Goal: Task Accomplishment & Management: Complete application form

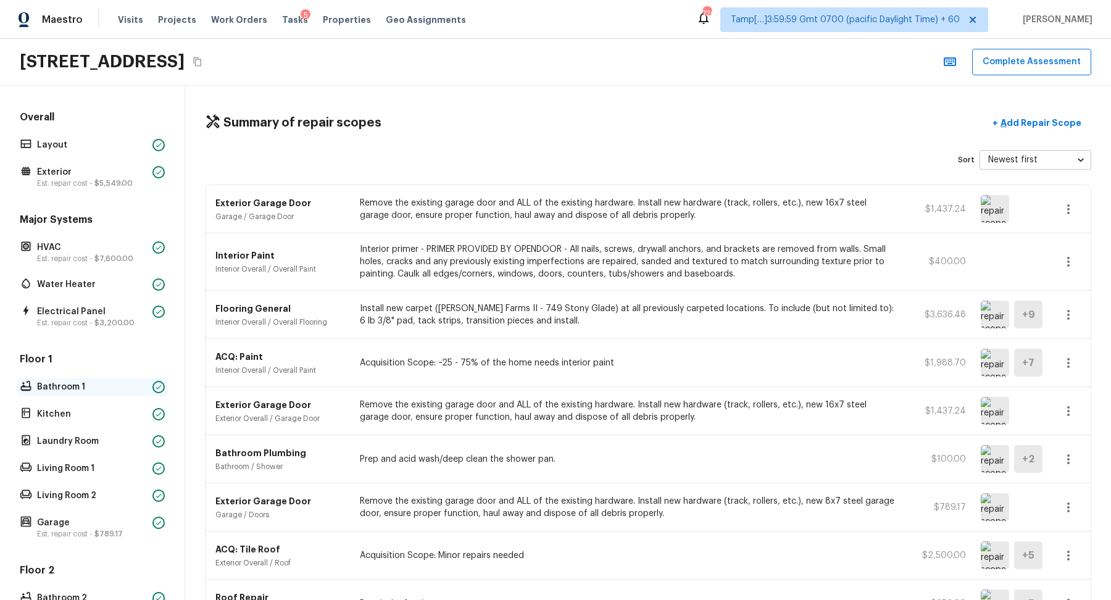
scroll to position [287, 0]
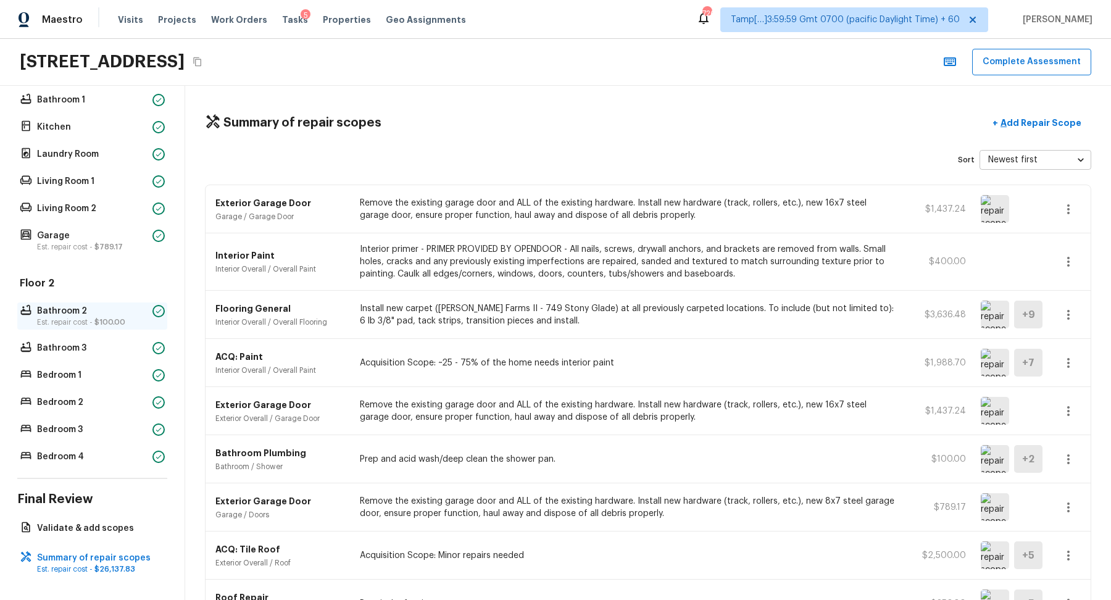
click at [122, 310] on p "Bathroom 2" at bounding box center [92, 311] width 110 height 12
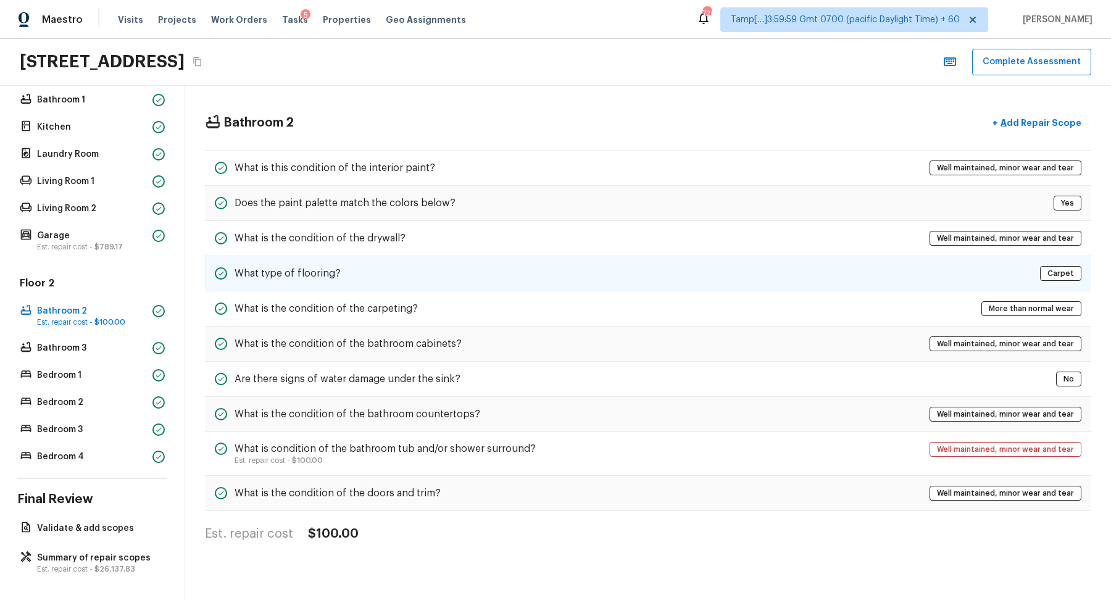
click at [433, 270] on div "What type of flooring? Carpet" at bounding box center [648, 273] width 886 height 35
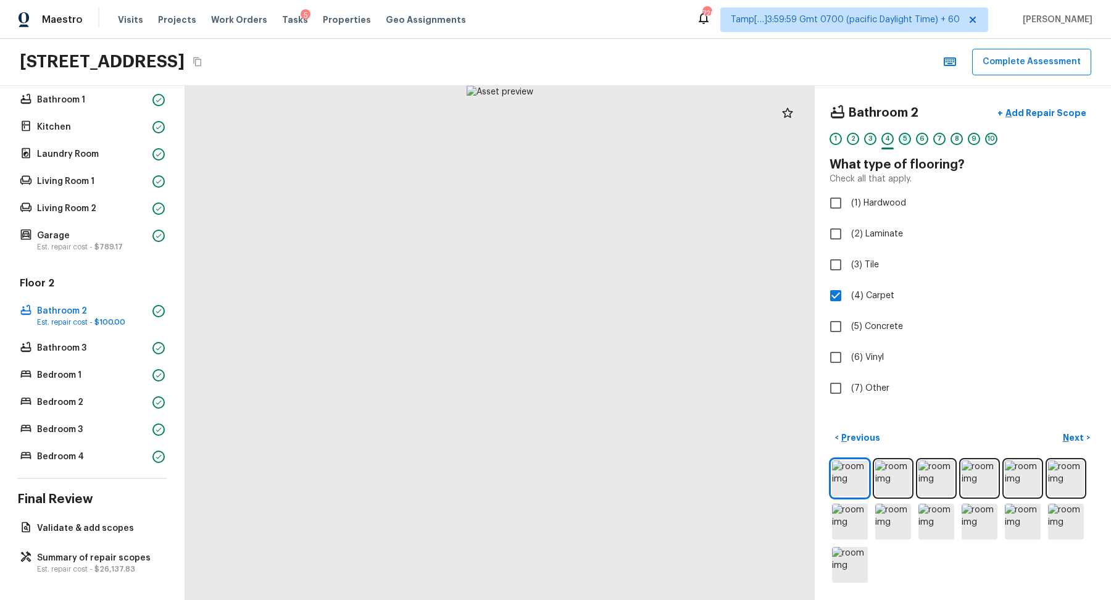
click at [907, 139] on div "5" at bounding box center [905, 139] width 12 height 12
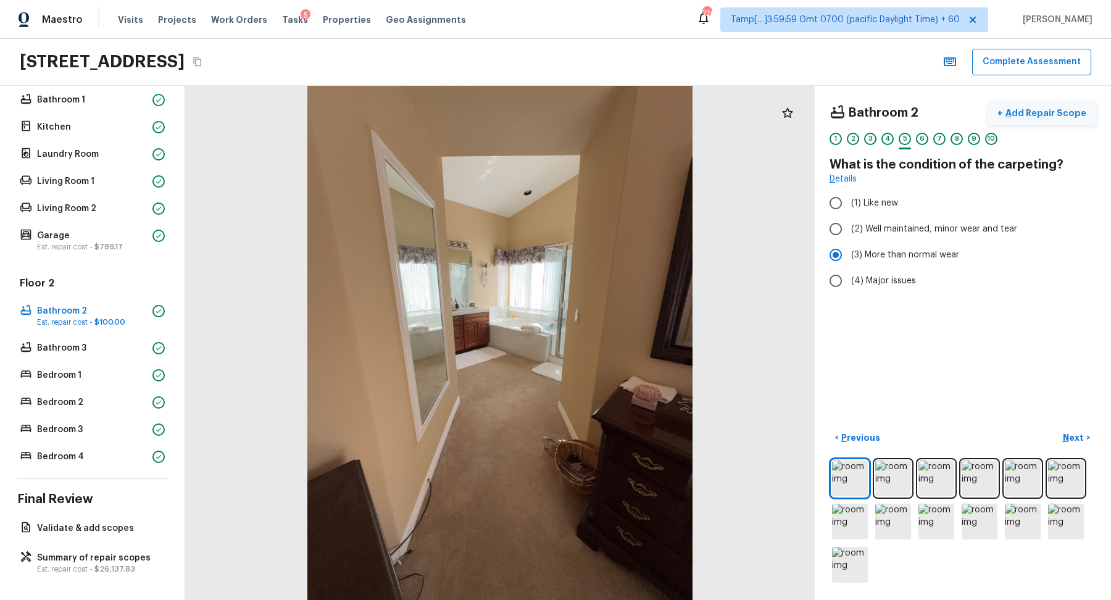
click at [1060, 115] on p "Add Repair Scope" at bounding box center [1044, 113] width 83 height 12
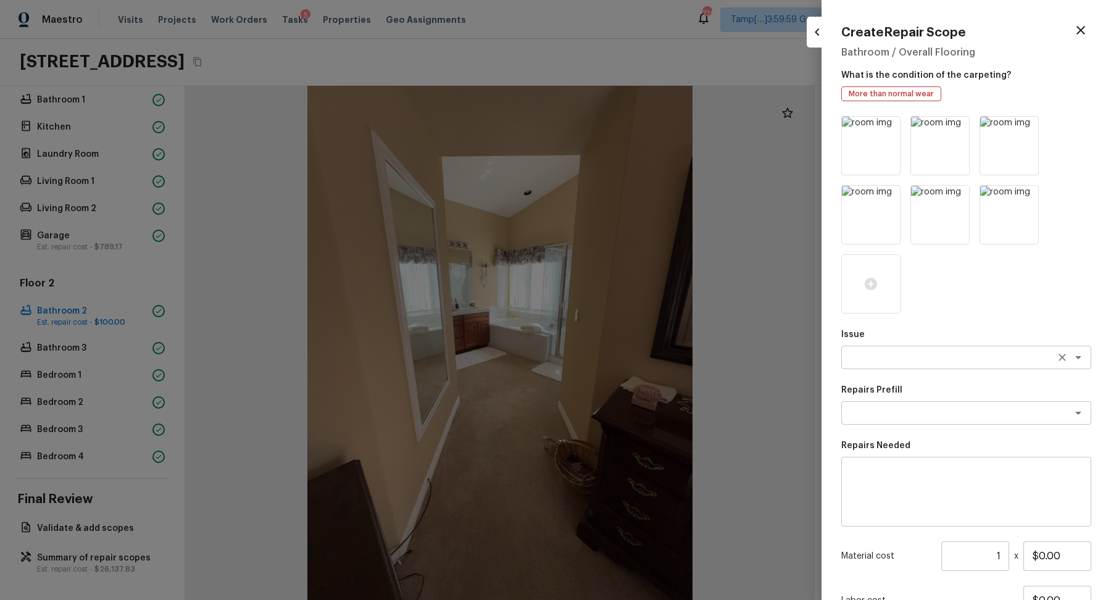
click at [866, 350] on div "x ​" at bounding box center [966, 357] width 250 height 23
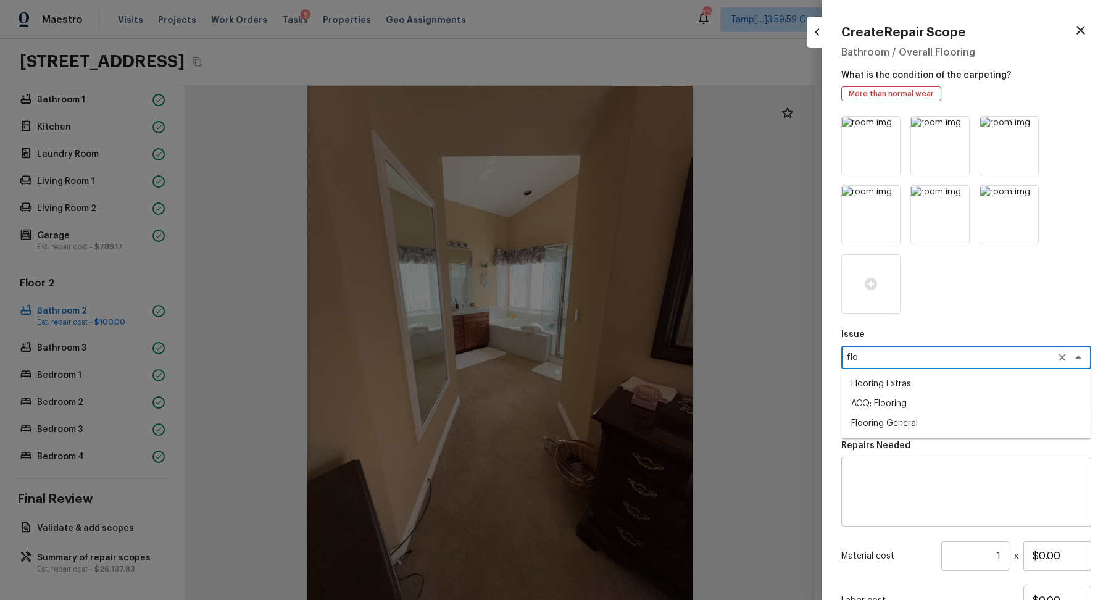
click at [946, 423] on li "Flooring General" at bounding box center [966, 423] width 250 height 20
type textarea "Flooring General"
click at [908, 412] on textarea at bounding box center [949, 413] width 204 height 12
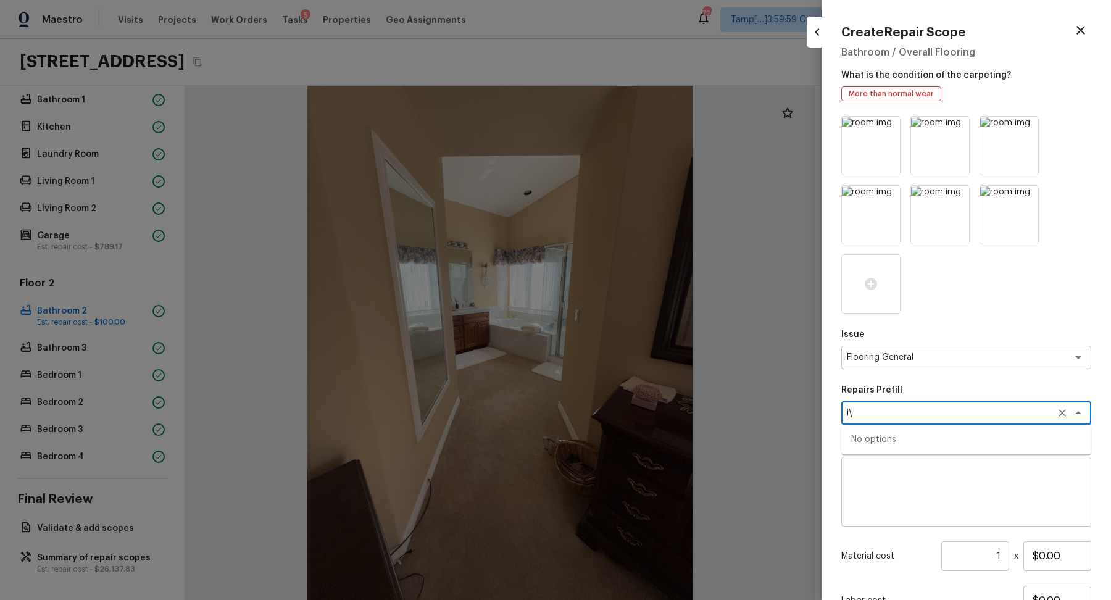
type textarea "i"
click at [873, 430] on li "Sheet Vinyl LVL 1 - [GEOGRAPHIC_DATA] (Tile)" at bounding box center [966, 440] width 250 height 20
type textarea "Sheet Vinyl LVL 1 - [GEOGRAPHIC_DATA] (Tile)"
type textarea "Install sheet vinyl flooring (Sugar Valley - Tile "Look", 592 Cool Sands) inclu…"
type input "$1.86"
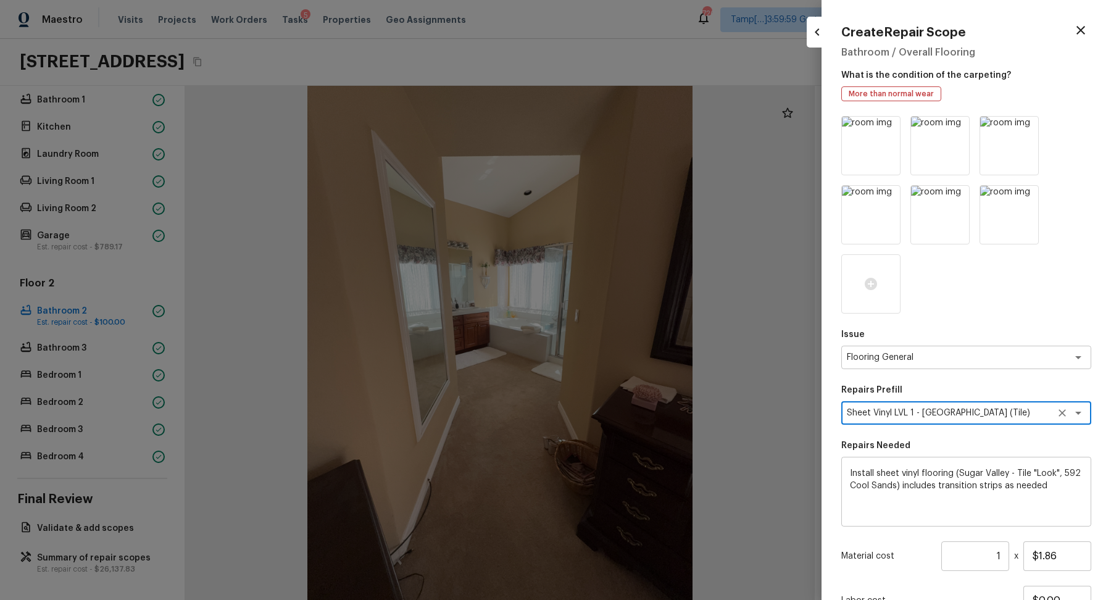
scroll to position [105, 0]
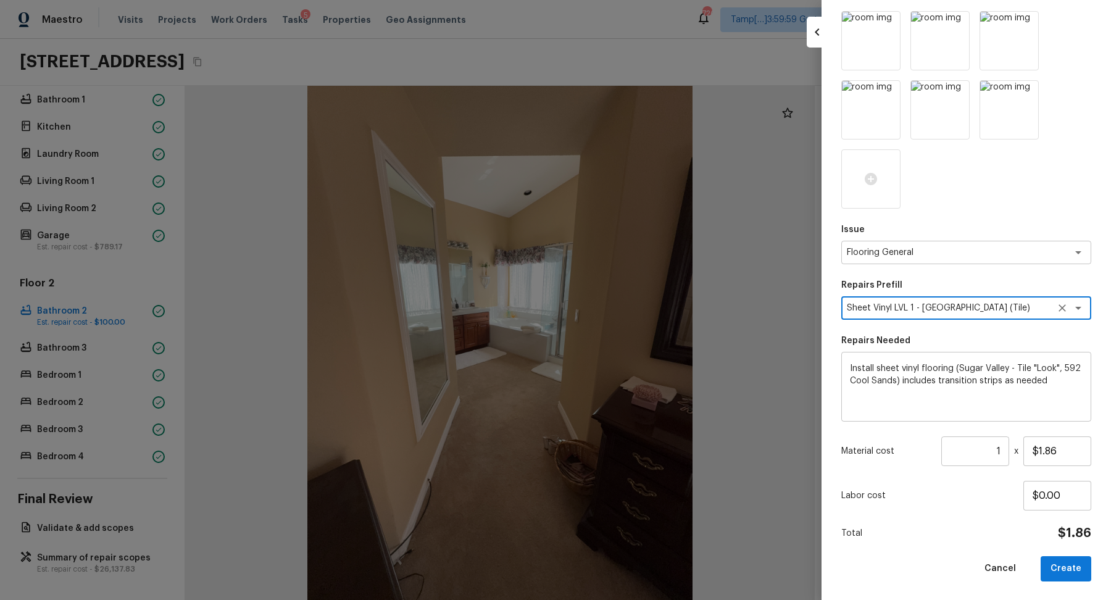
type textarea "Sheet Vinyl LVL 1 - [GEOGRAPHIC_DATA] (Tile)"
click at [1005, 444] on input "1" at bounding box center [975, 451] width 68 height 30
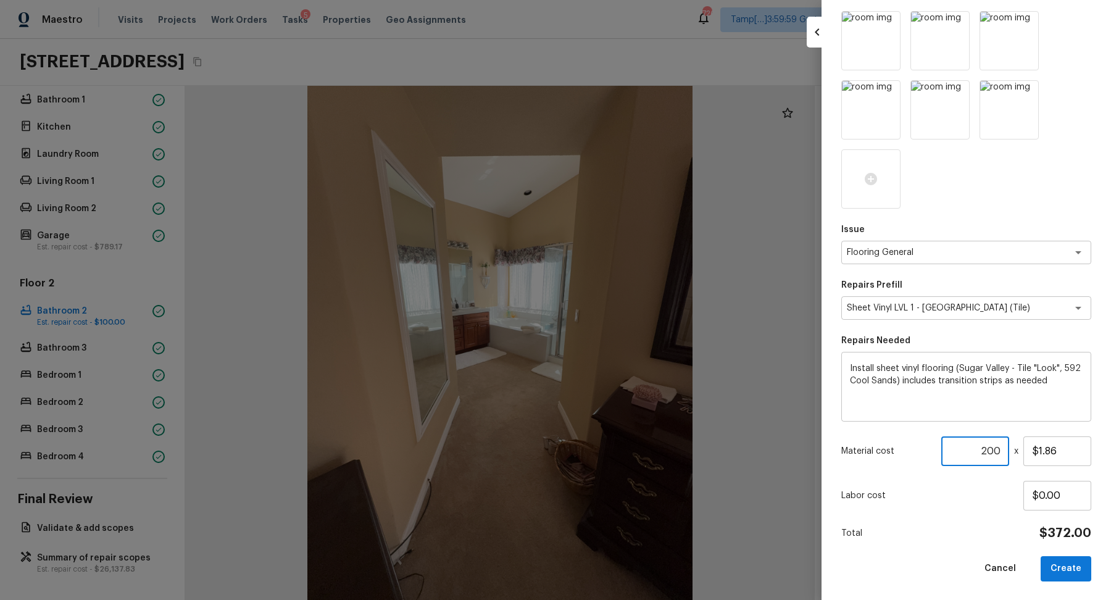
type input "200"
click at [1061, 386] on textarea "Install sheet vinyl flooring (Sugar Valley - Tile "Look", 592 Cool Sands) inclu…" at bounding box center [966, 386] width 233 height 49
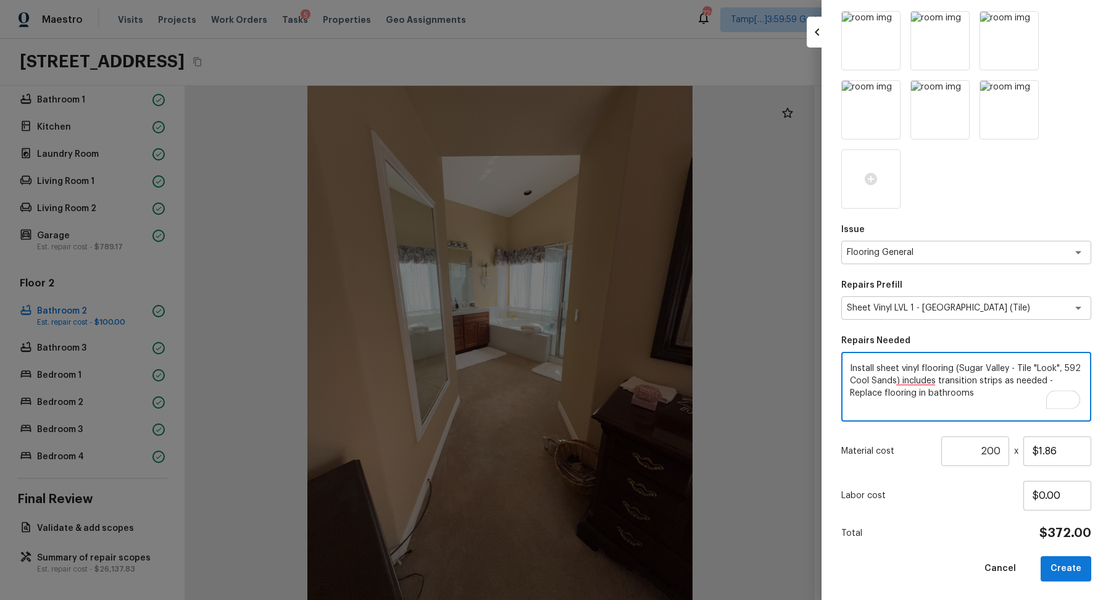
type textarea "Install sheet vinyl flooring (Sugar Valley - Tile "Look", 592 Cool Sands) inclu…"
click at [999, 445] on input "200" at bounding box center [975, 451] width 68 height 30
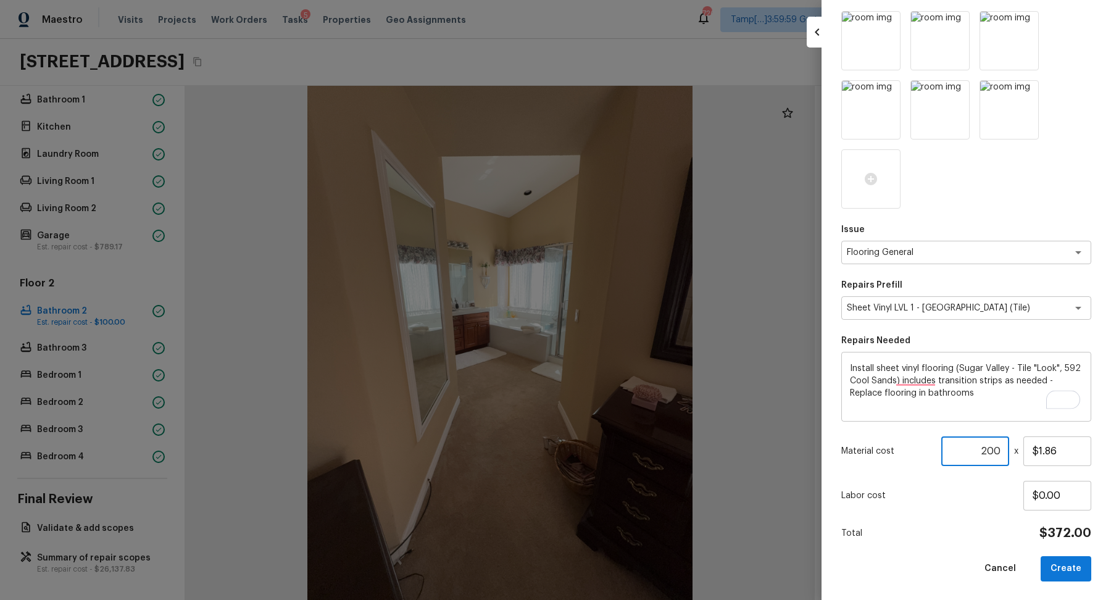
click at [999, 451] on input "200" at bounding box center [975, 451] width 68 height 30
type input "250"
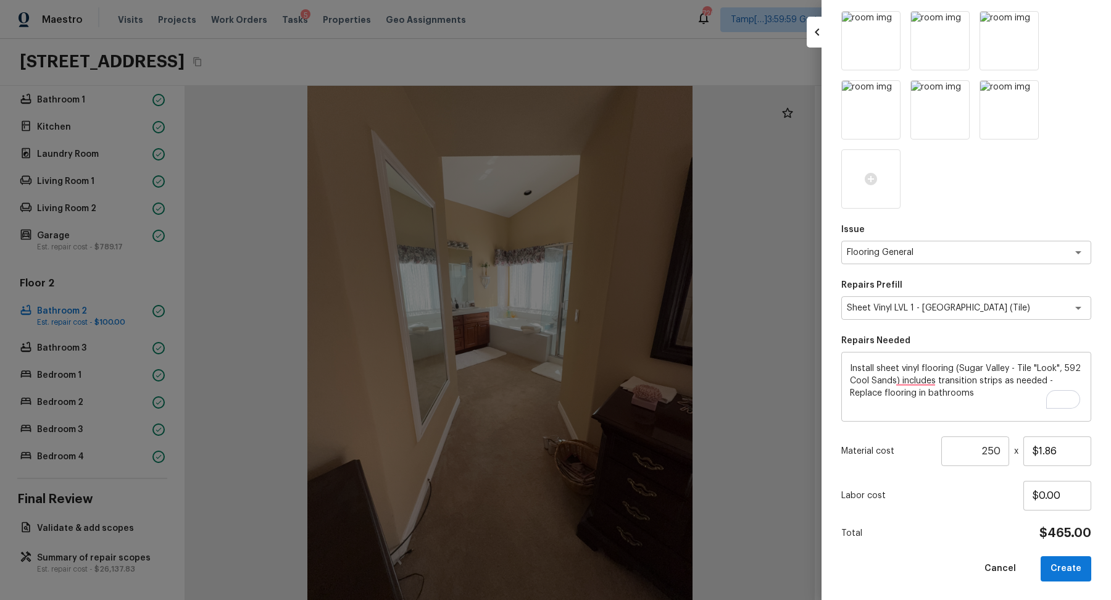
click at [886, 504] on div "Labor cost $0.00" at bounding box center [966, 496] width 250 height 30
click at [1065, 565] on button "Create" at bounding box center [1065, 568] width 51 height 25
type input "1"
type input "$0.00"
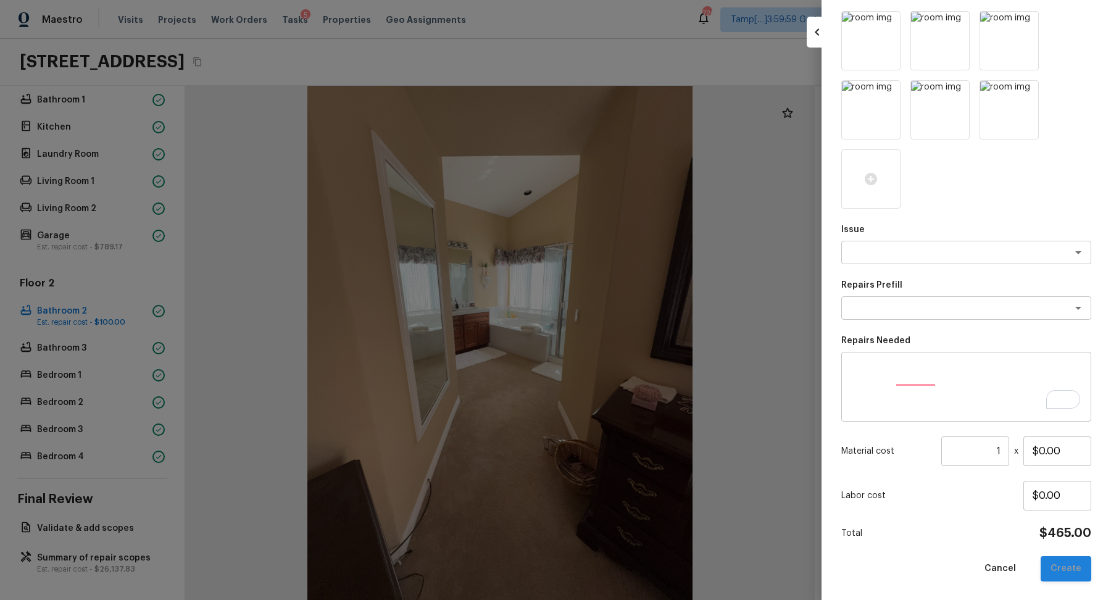
scroll to position [0, 0]
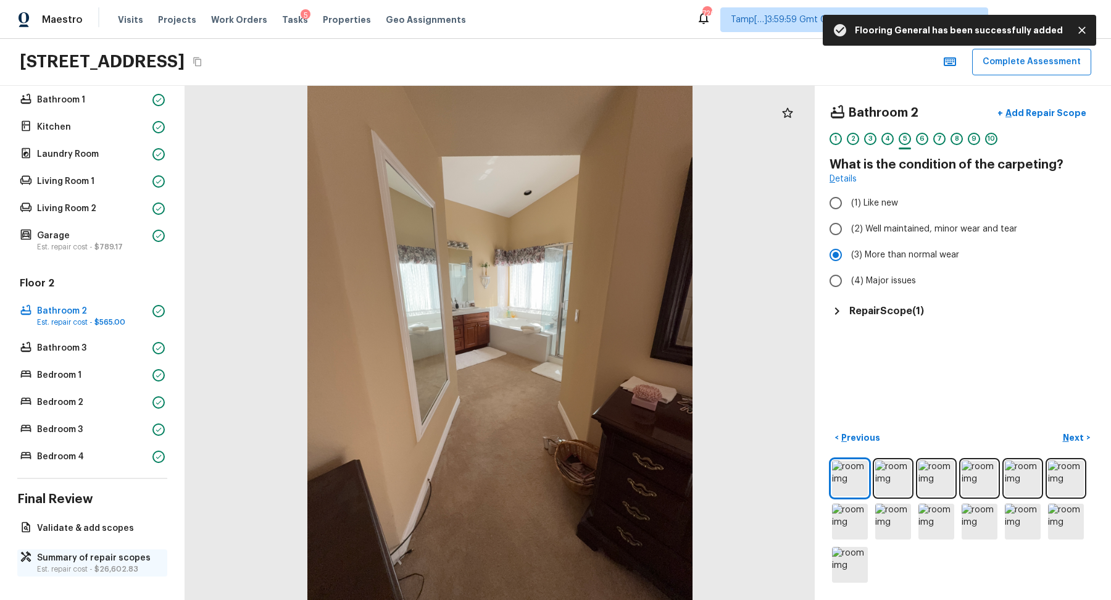
click at [78, 549] on div "Summary of repair scopes Est. repair cost - $26,602.83" at bounding box center [92, 562] width 150 height 27
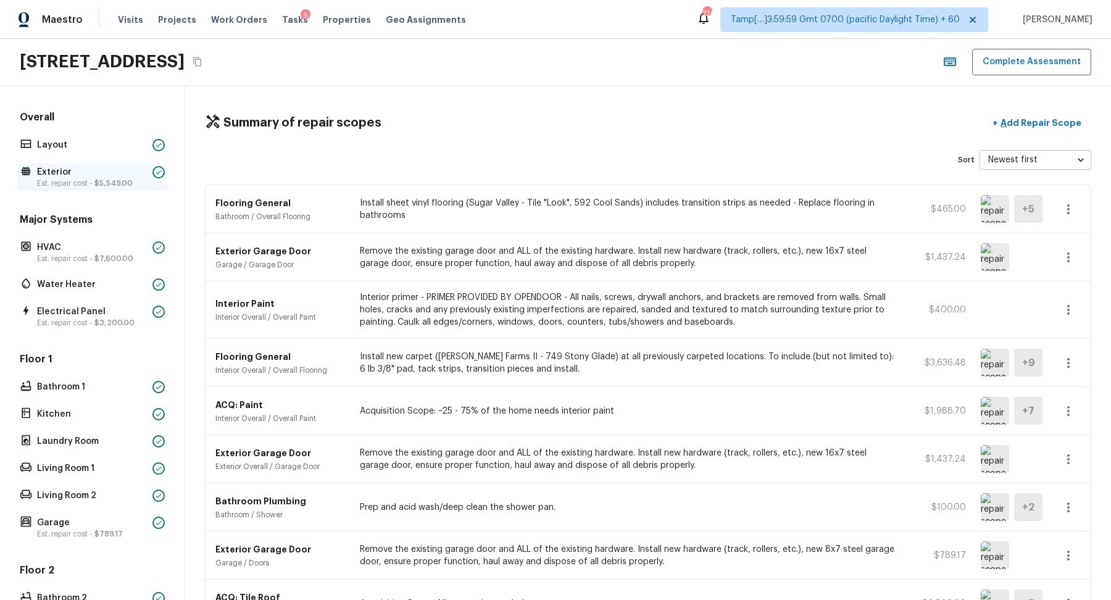
click at [97, 166] on p "Exterior" at bounding box center [92, 172] width 110 height 12
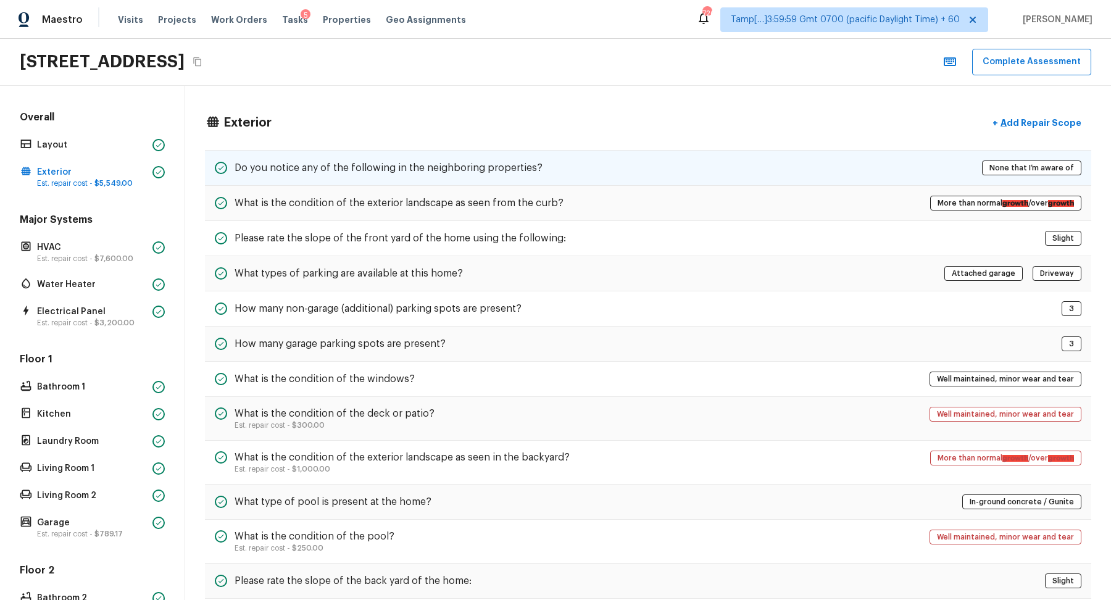
click at [619, 175] on div "Do you notice any of the following in the neighboring properties? None that I’m…" at bounding box center [648, 168] width 886 height 36
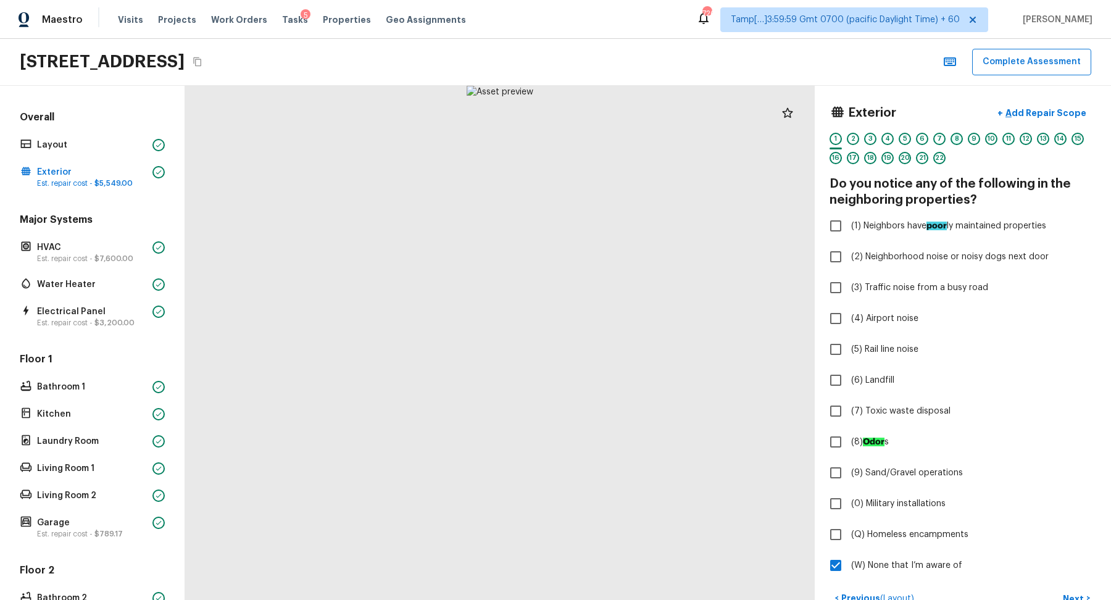
click at [960, 136] on div "8" at bounding box center [956, 139] width 12 height 12
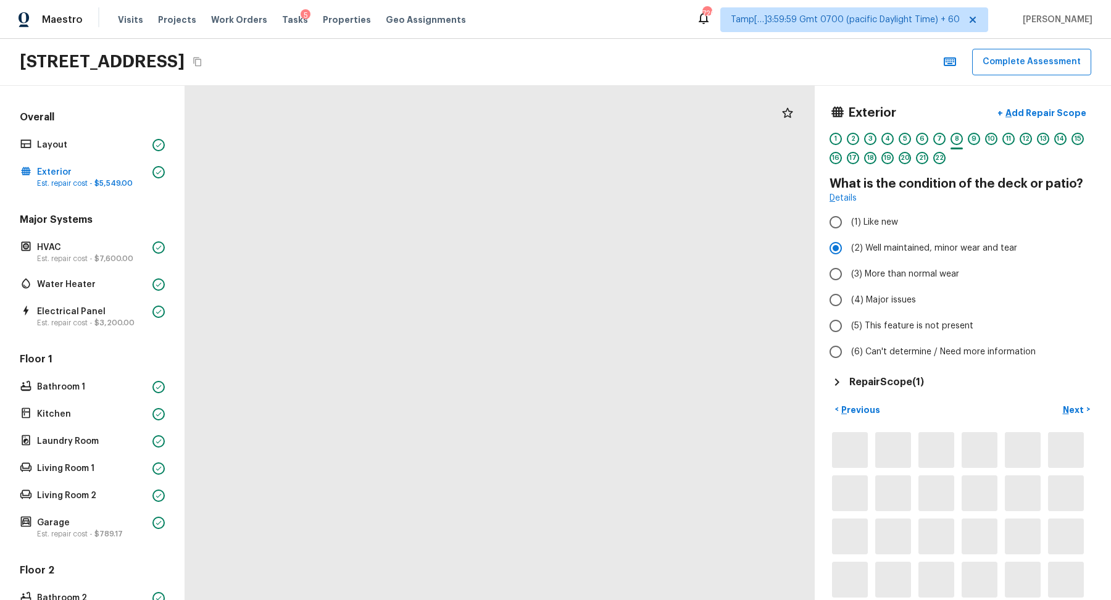
click at [979, 139] on div "9" at bounding box center [974, 139] width 12 height 12
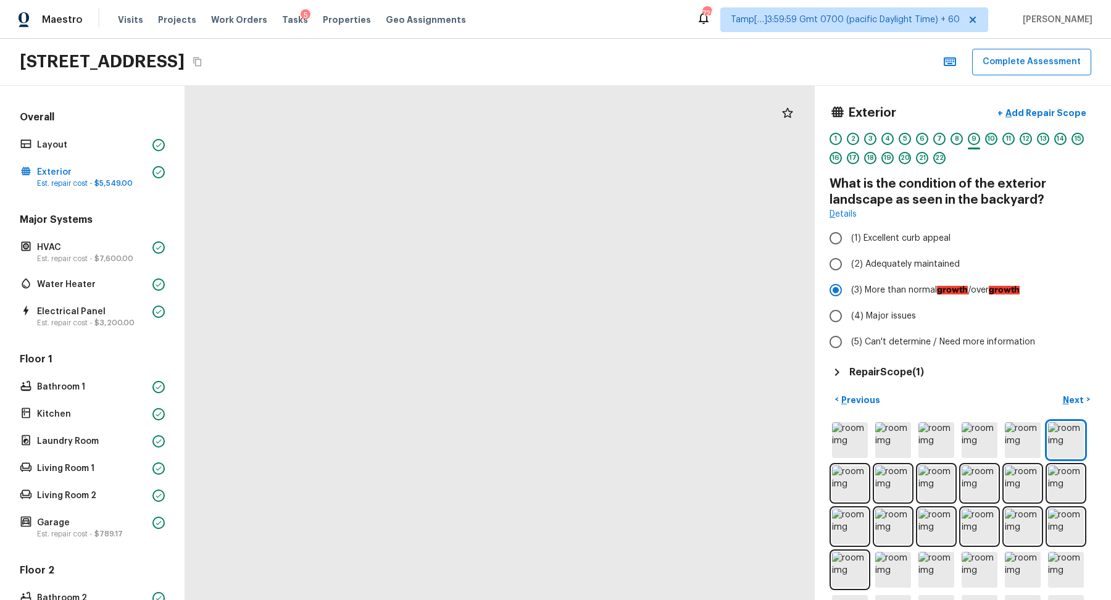
click at [990, 139] on div "10" at bounding box center [991, 139] width 12 height 12
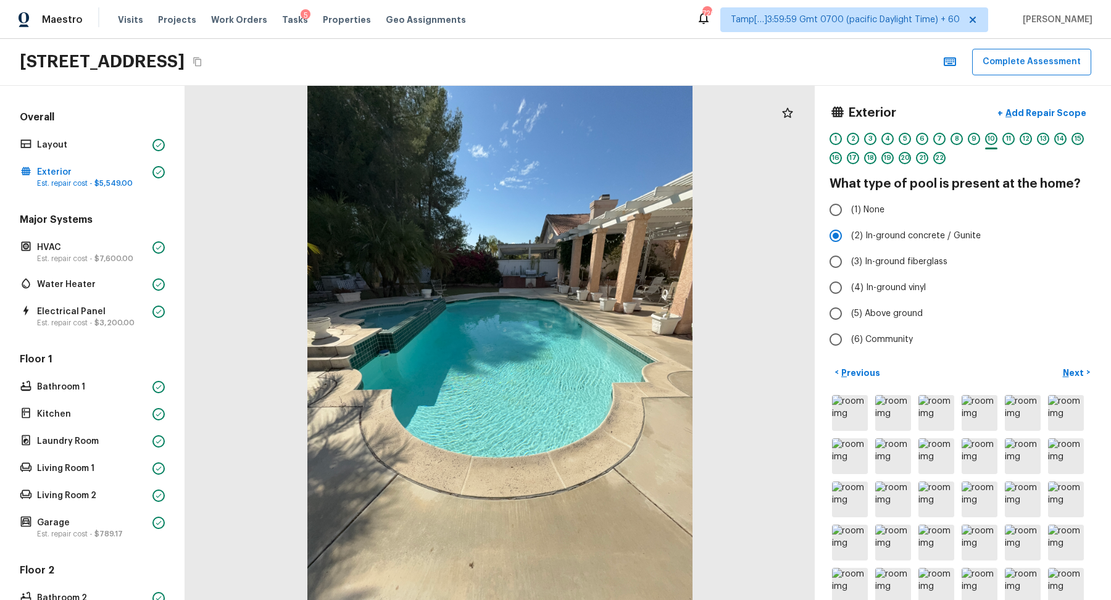
click at [979, 141] on div "9" at bounding box center [974, 142] width 12 height 19
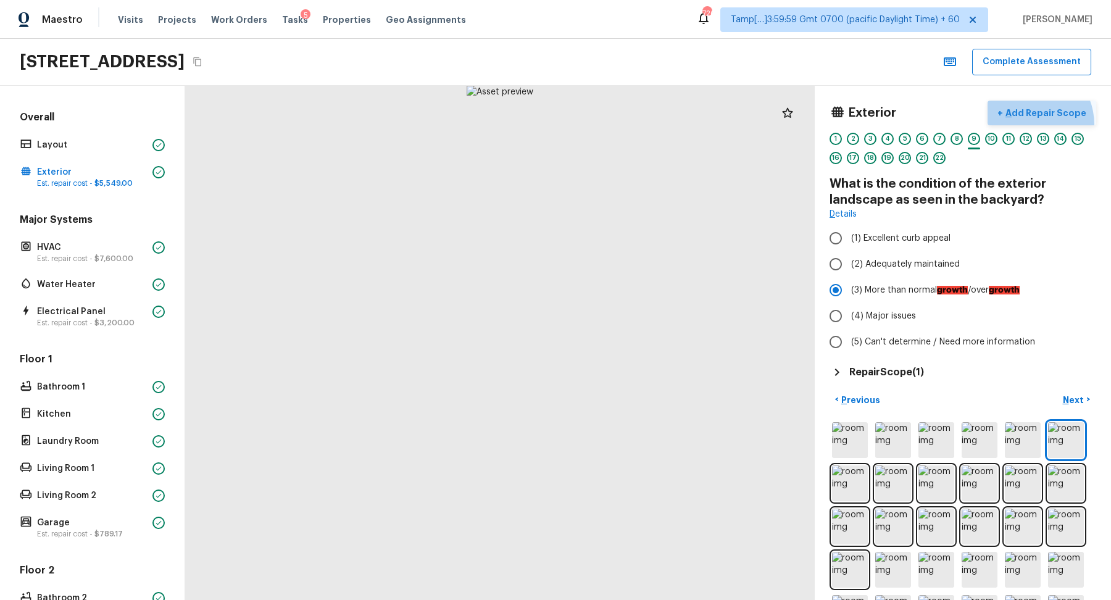
click at [1033, 123] on button "+ Add Repair Scope" at bounding box center [1041, 113] width 109 height 25
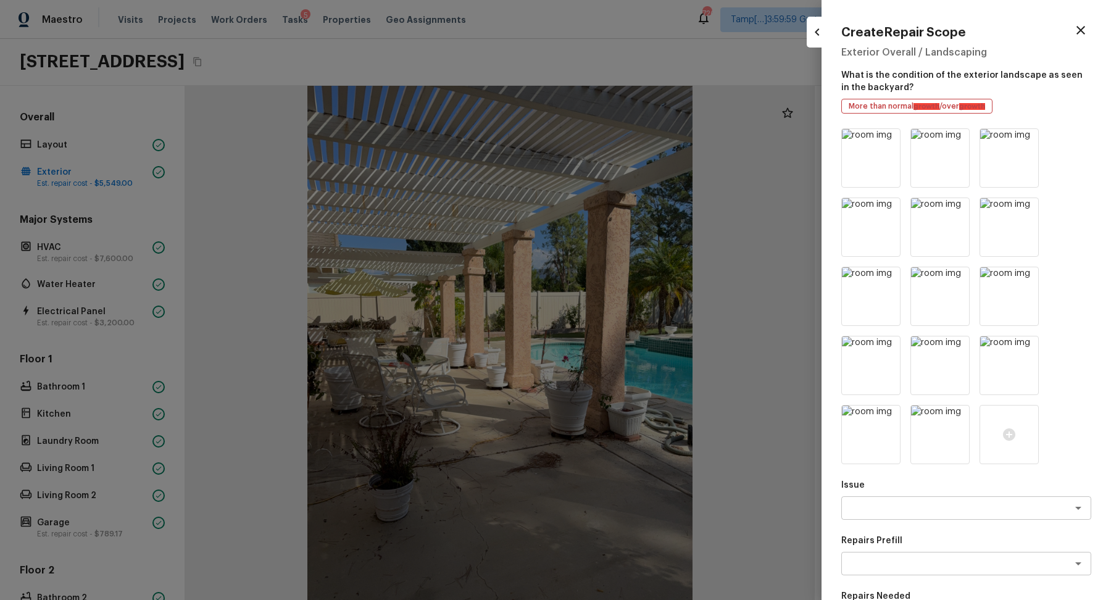
click at [747, 205] on div at bounding box center [555, 300] width 1111 height 600
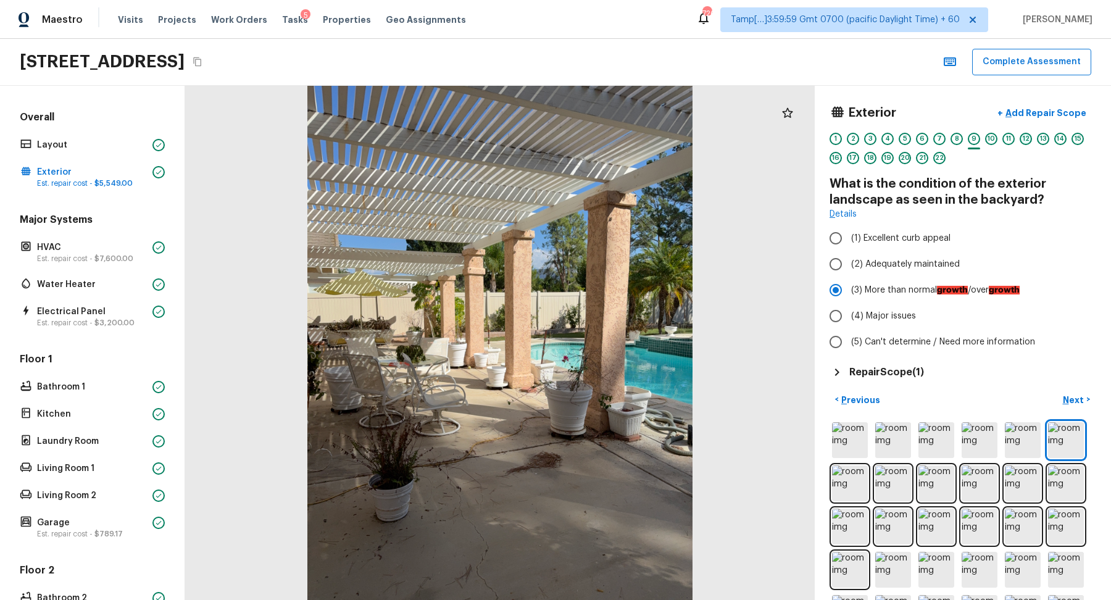
click at [1025, 140] on div "12" at bounding box center [1025, 139] width 12 height 12
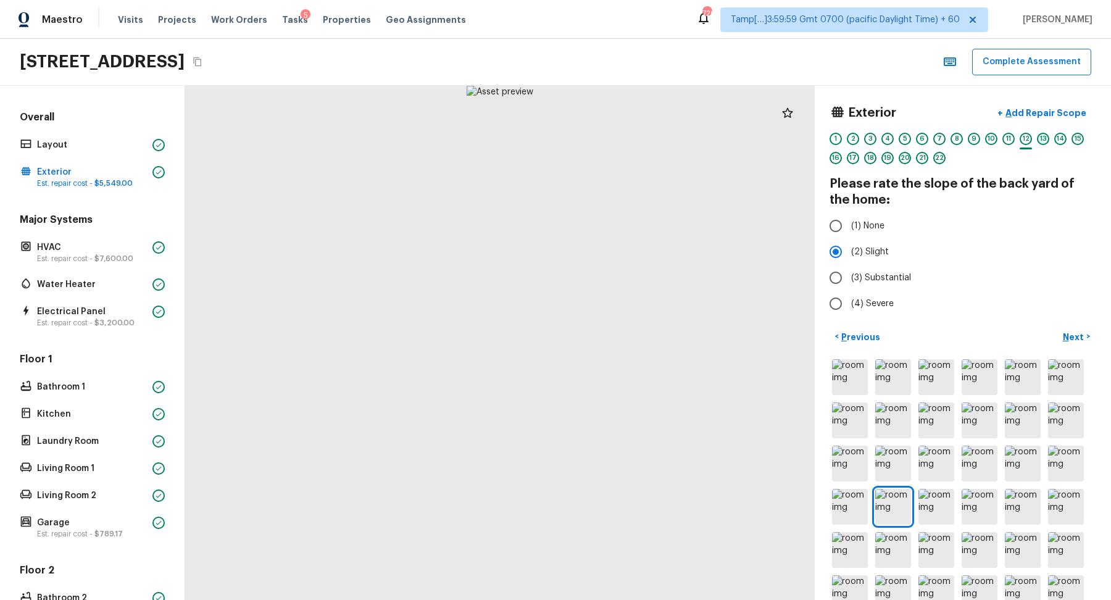
click at [1047, 135] on div "13" at bounding box center [1043, 139] width 12 height 12
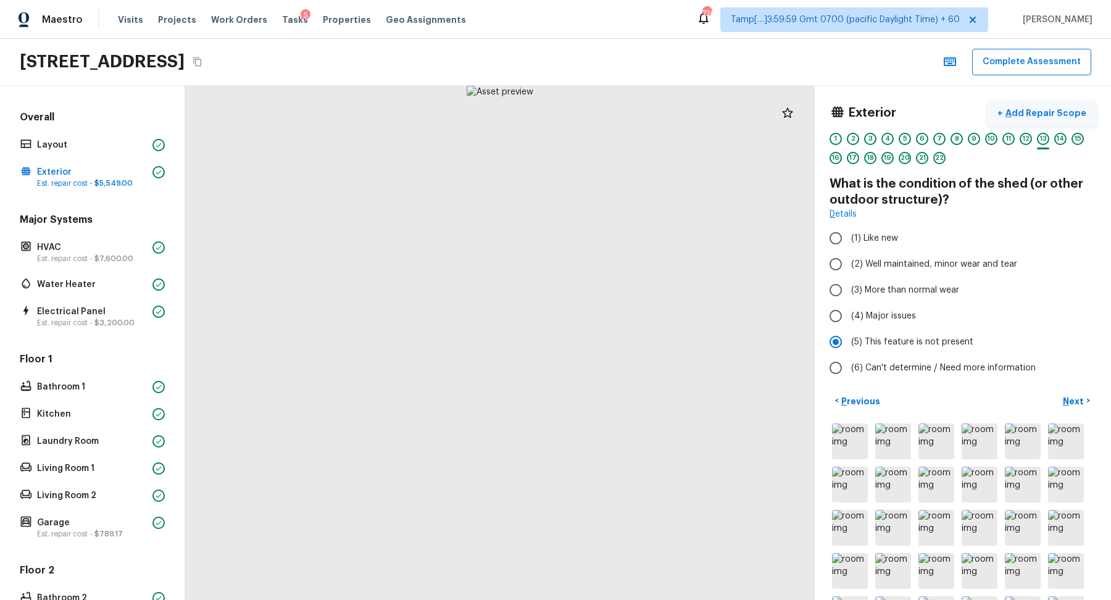
click at [1049, 107] on p "Add Repair Scope" at bounding box center [1044, 113] width 83 height 12
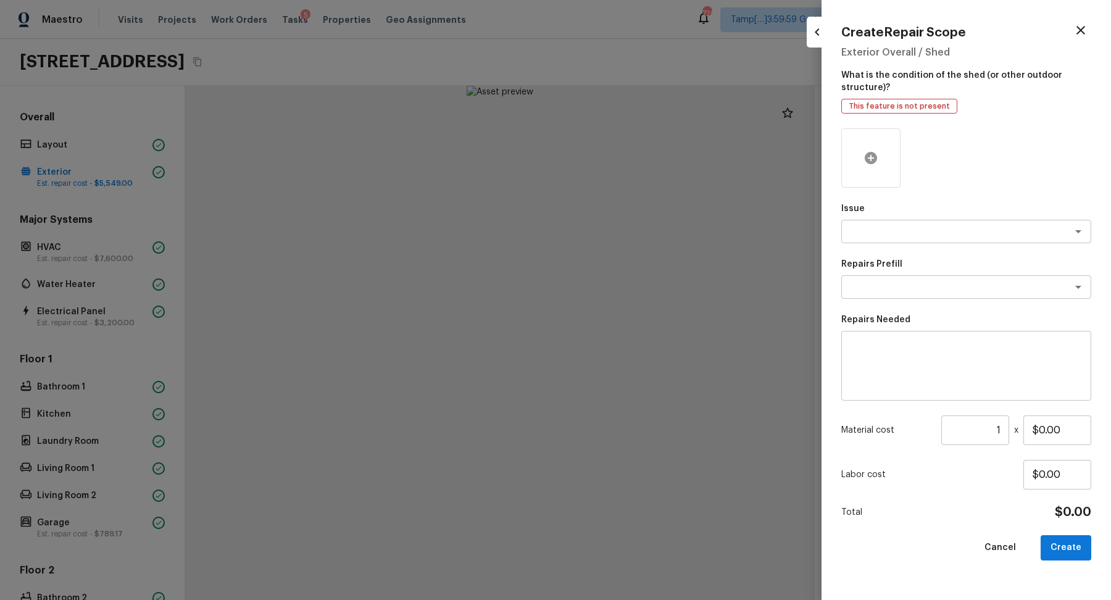
click at [875, 158] on icon at bounding box center [871, 158] width 12 height 12
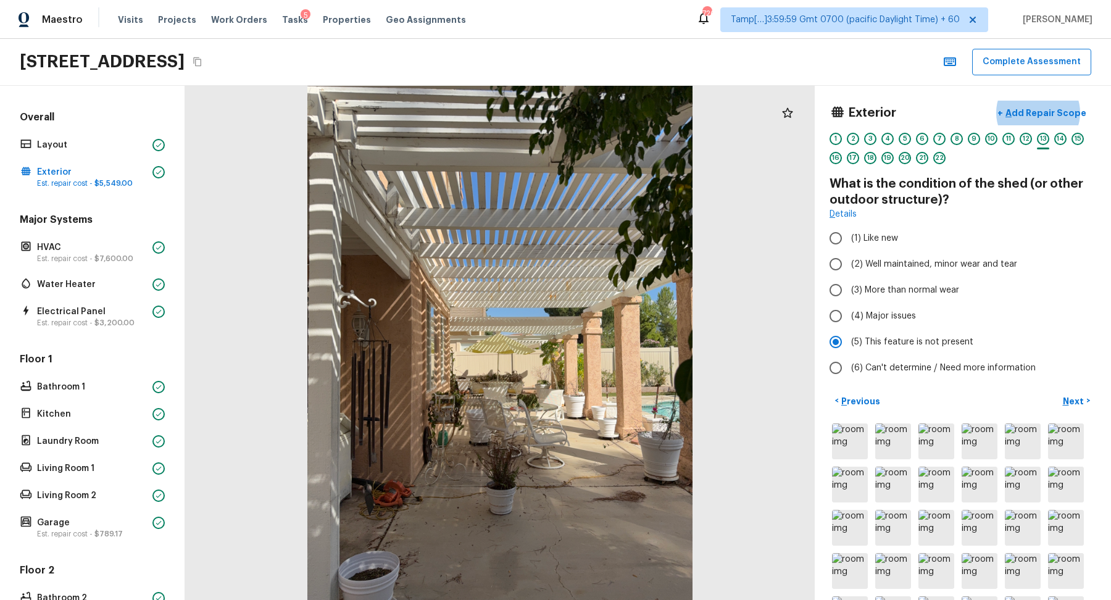
scroll to position [287, 0]
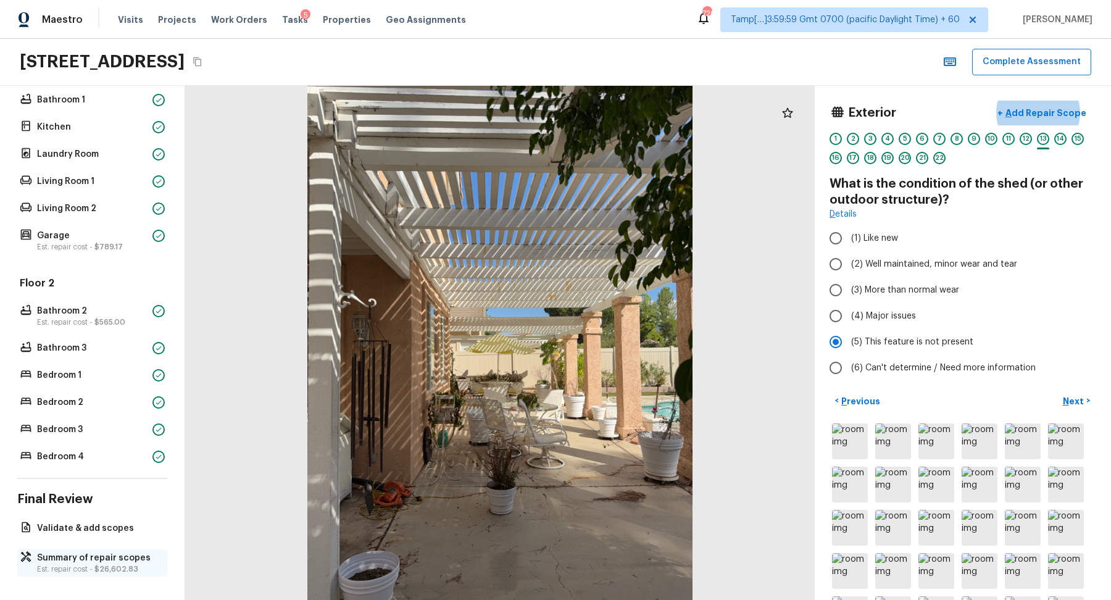
click at [67, 571] on div "Summary of repair scopes Est. repair cost - $26,602.83" at bounding box center [92, 562] width 150 height 27
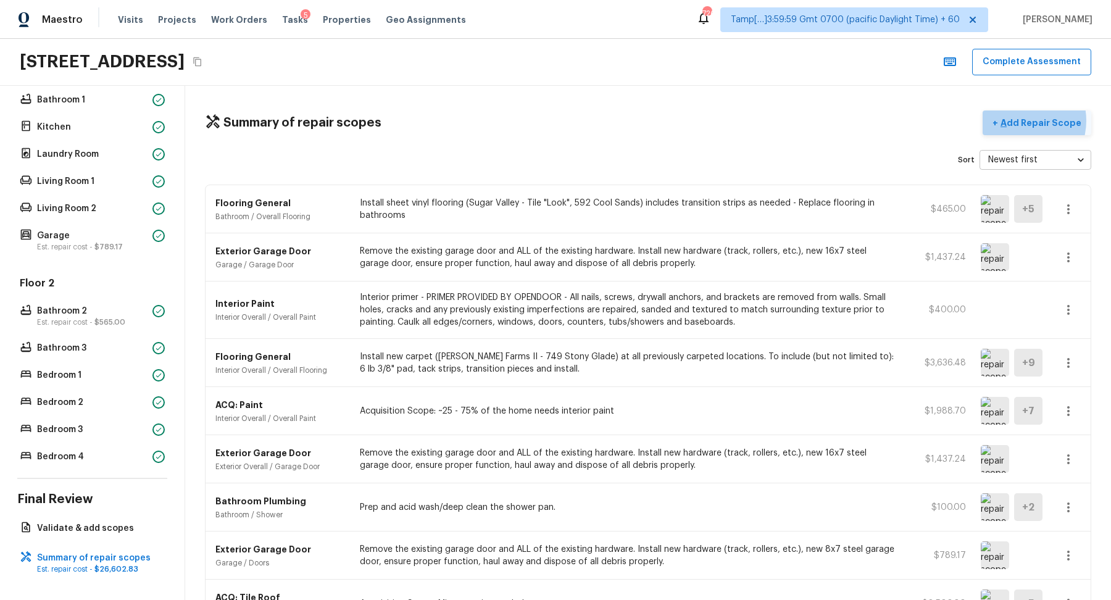
click at [1026, 120] on p "Add Repair Scope" at bounding box center [1039, 123] width 83 height 12
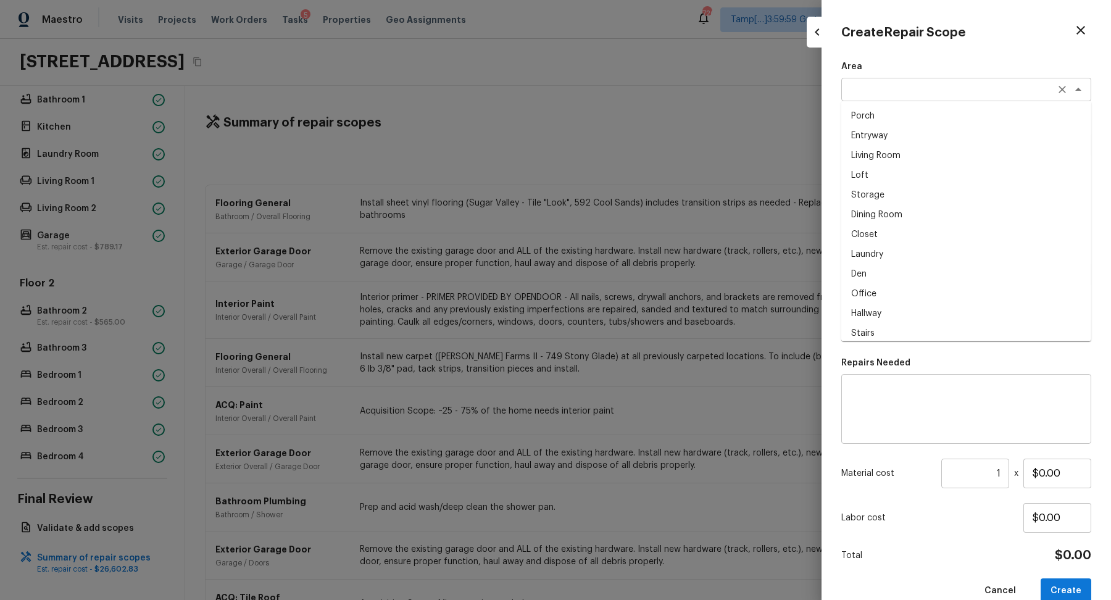
click at [856, 97] on div "x ​" at bounding box center [966, 89] width 250 height 23
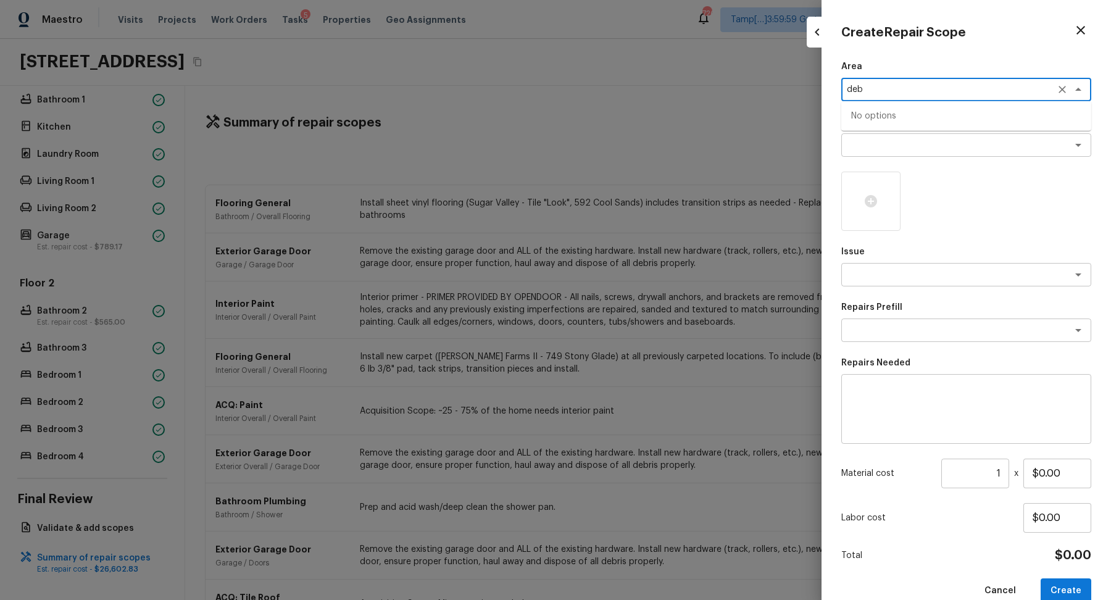
click at [889, 97] on div "deb x ​" at bounding box center [966, 89] width 250 height 23
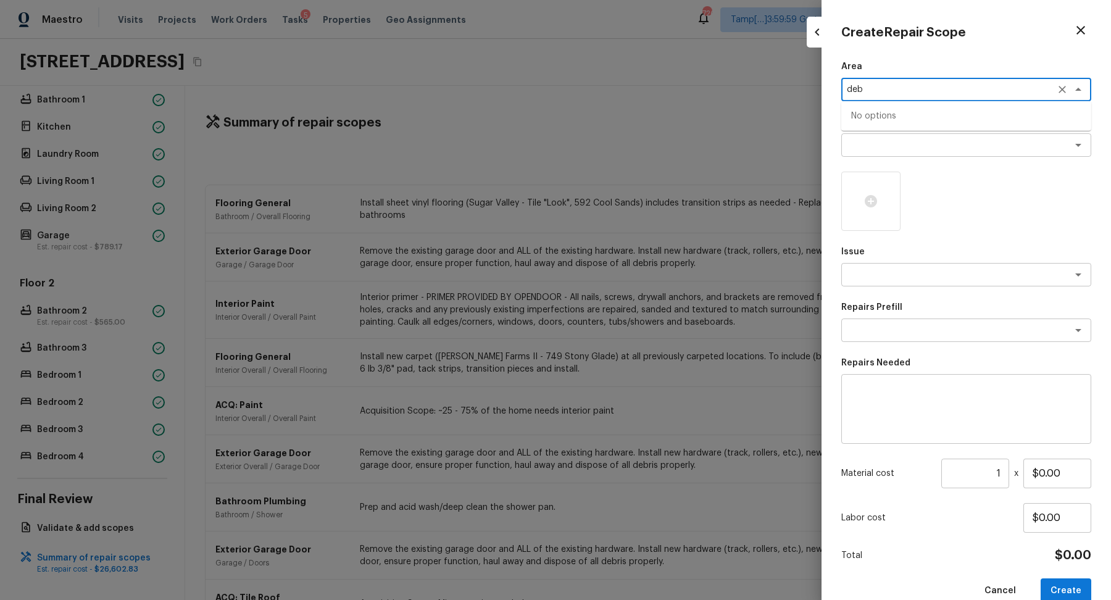
click at [889, 97] on div "deb x ​" at bounding box center [966, 89] width 250 height 23
click at [891, 94] on textarea "deb" at bounding box center [949, 89] width 204 height 12
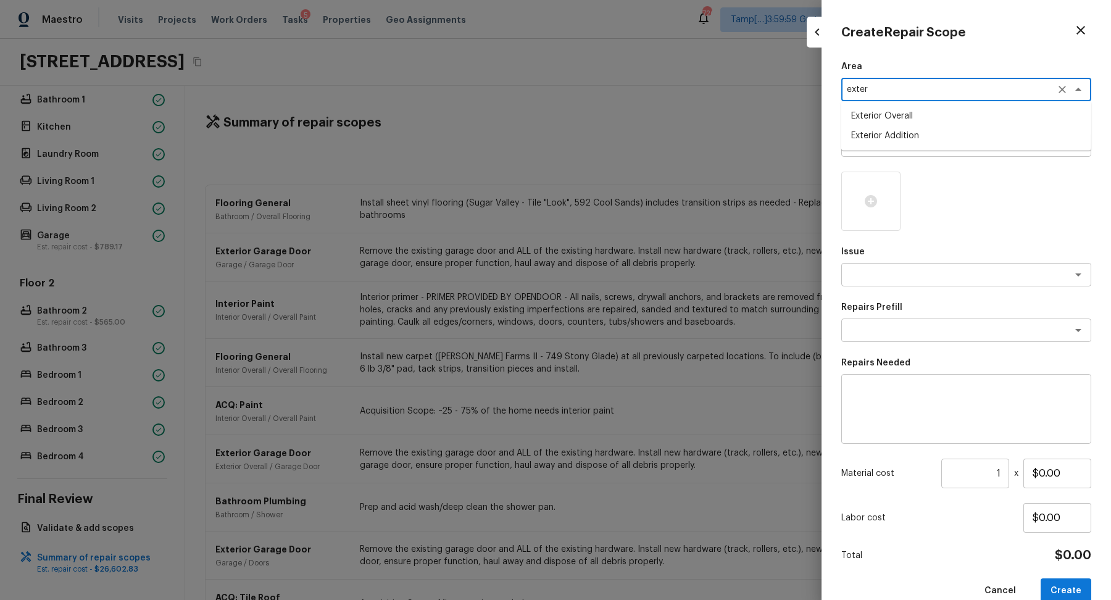
click at [874, 112] on li "Exterior Overall" at bounding box center [966, 116] width 250 height 20
type textarea "Exterior Overall"
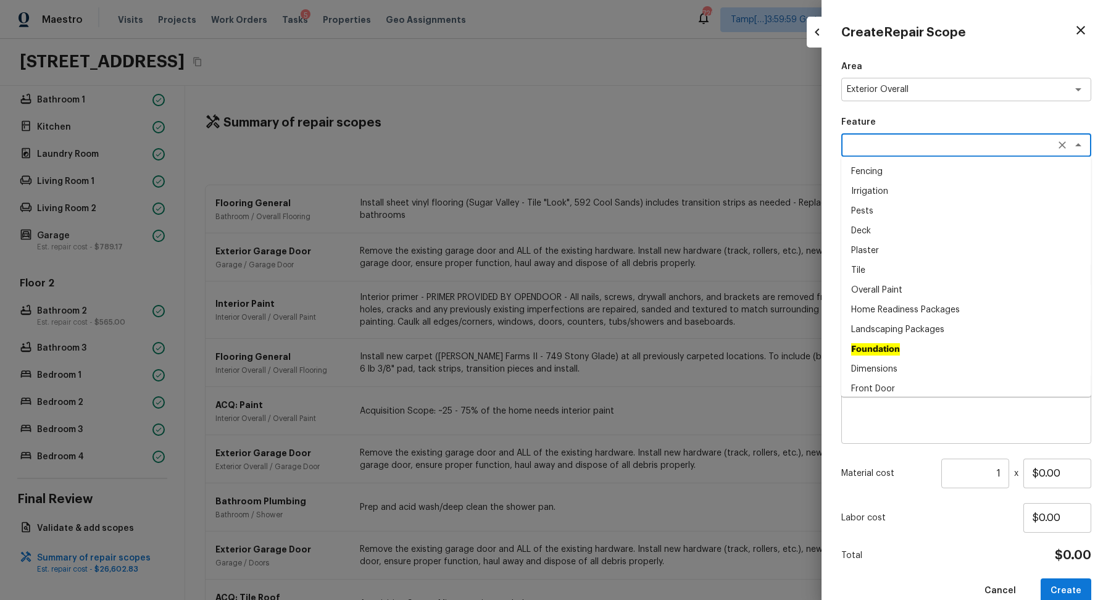
click at [878, 148] on textarea at bounding box center [949, 145] width 204 height 12
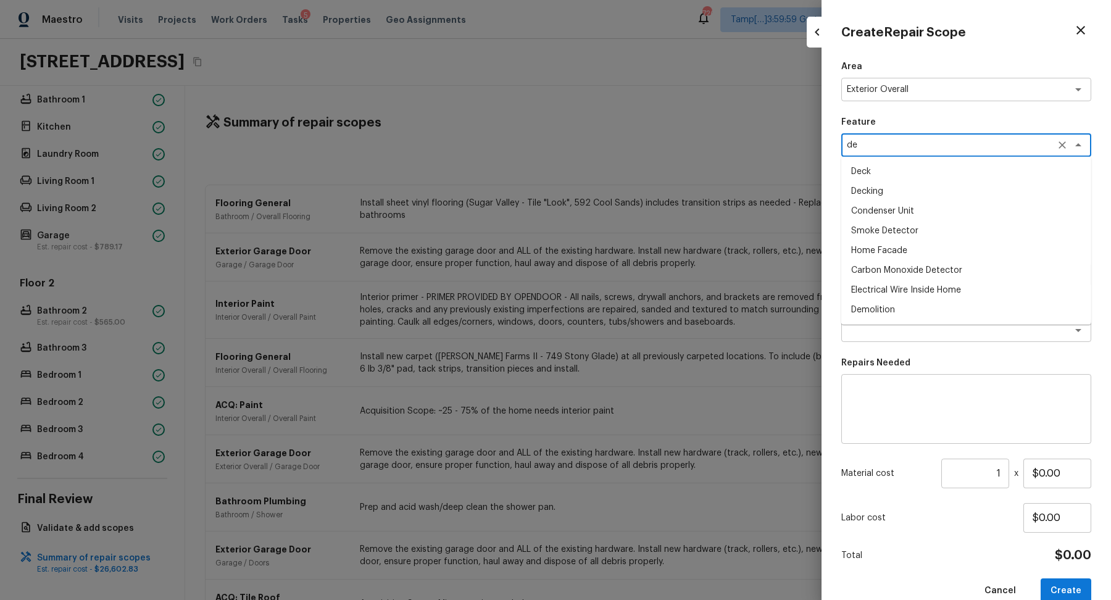
type textarea "d"
click at [900, 141] on textarea "exter" at bounding box center [949, 145] width 204 height 12
type textarea "exter"
click at [938, 120] on p "Feature" at bounding box center [966, 122] width 250 height 12
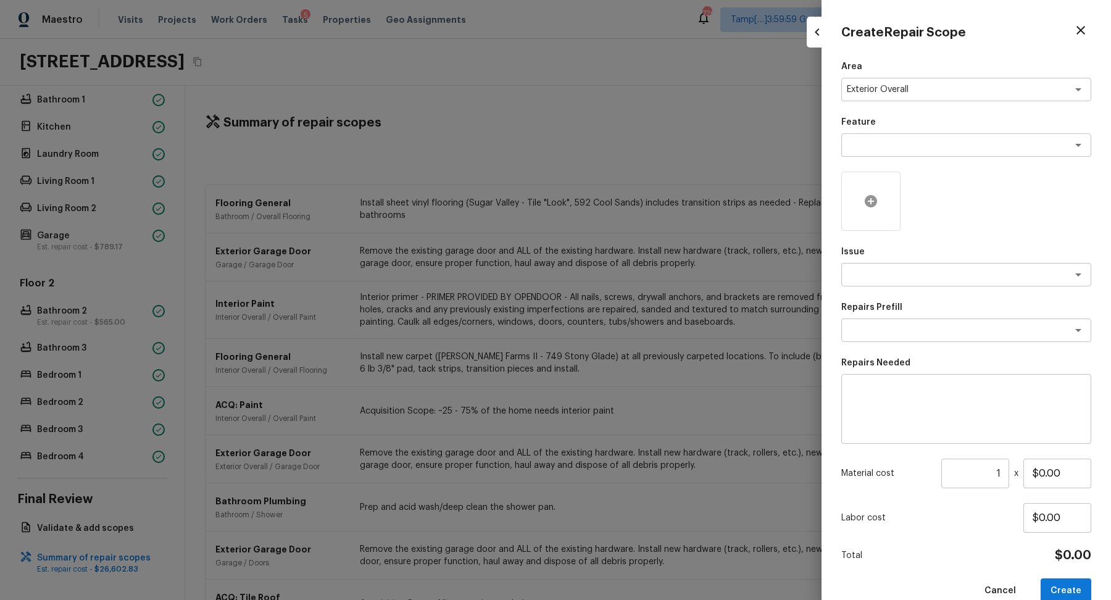
click at [876, 199] on icon at bounding box center [871, 201] width 12 height 12
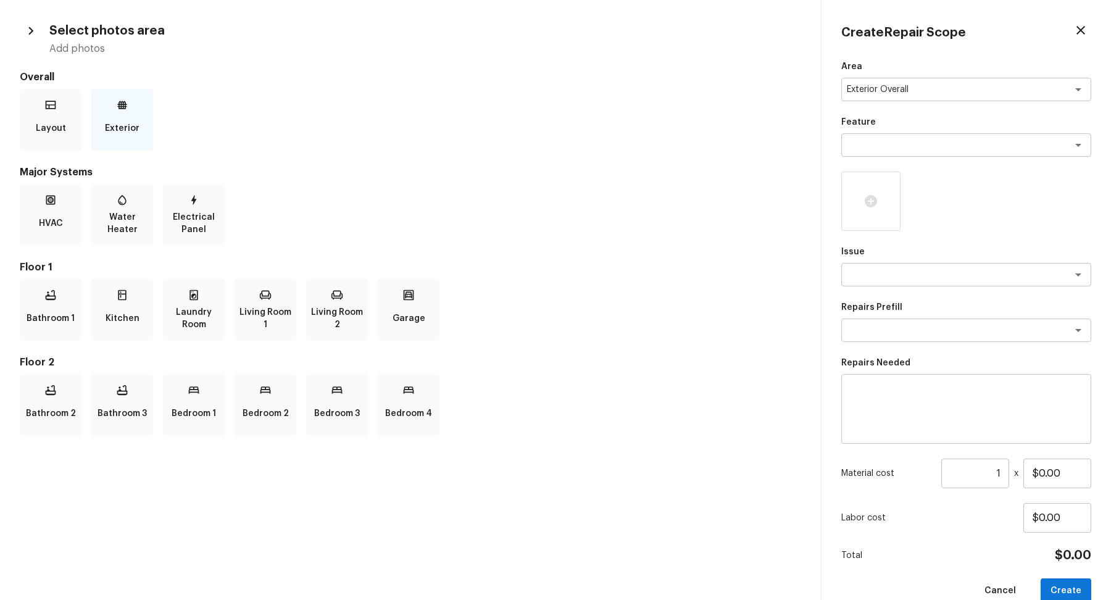
click at [115, 123] on p "Exterior" at bounding box center [122, 128] width 35 height 25
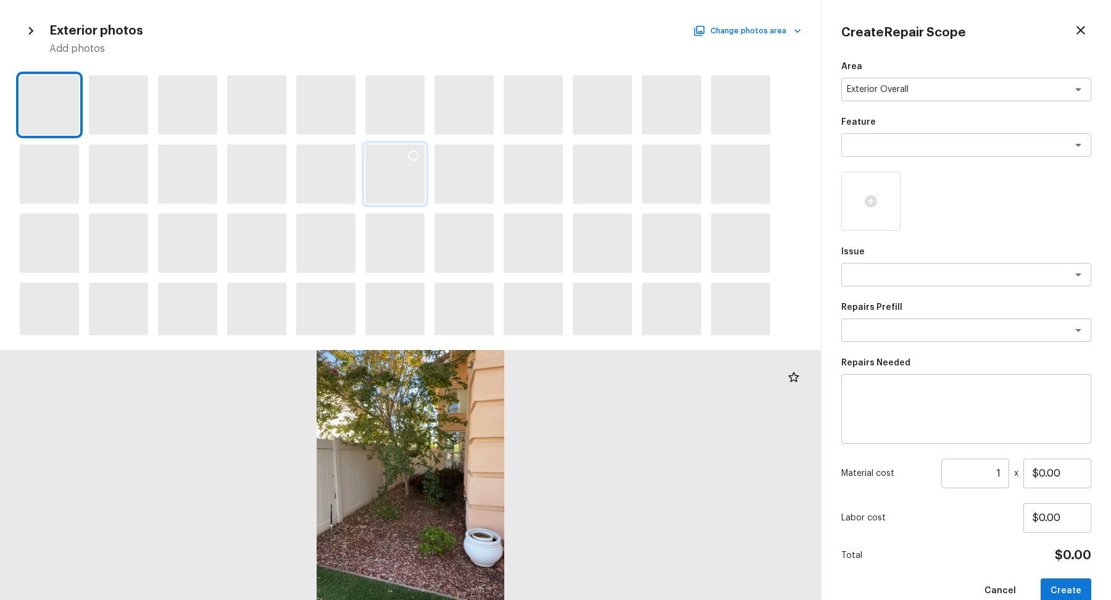
click at [412, 201] on div at bounding box center [394, 173] width 59 height 59
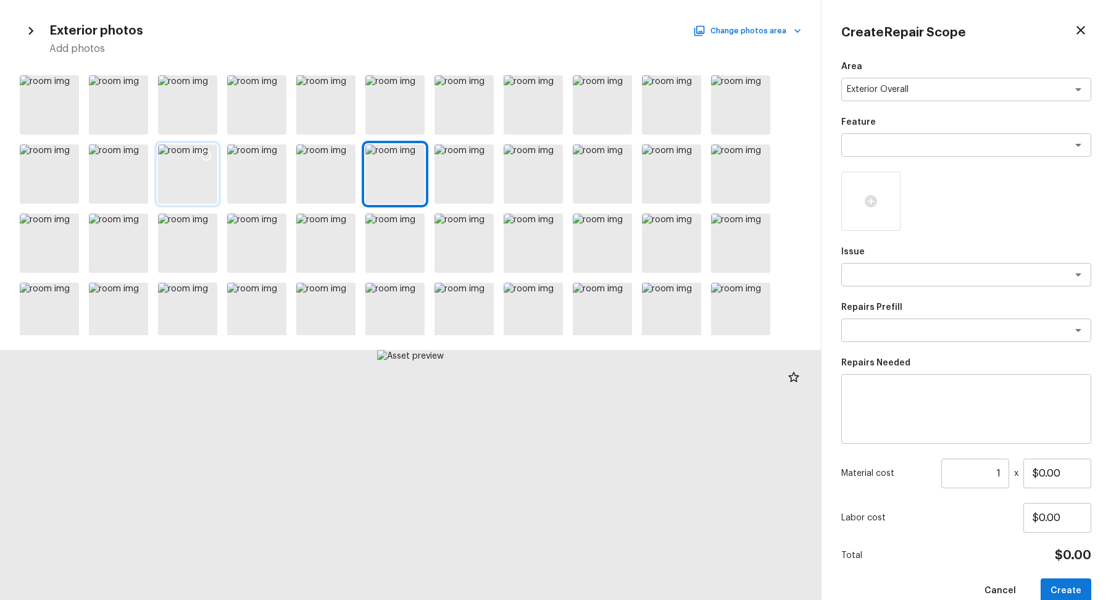
click at [189, 170] on div at bounding box center [187, 173] width 59 height 59
click at [207, 152] on icon at bounding box center [206, 155] width 12 height 12
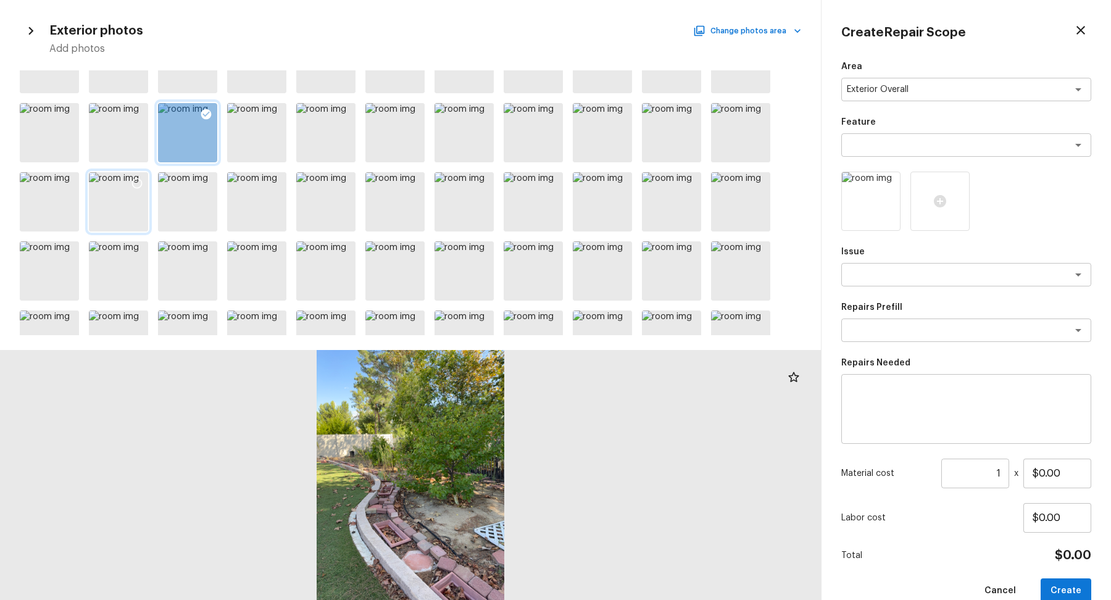
scroll to position [87, 0]
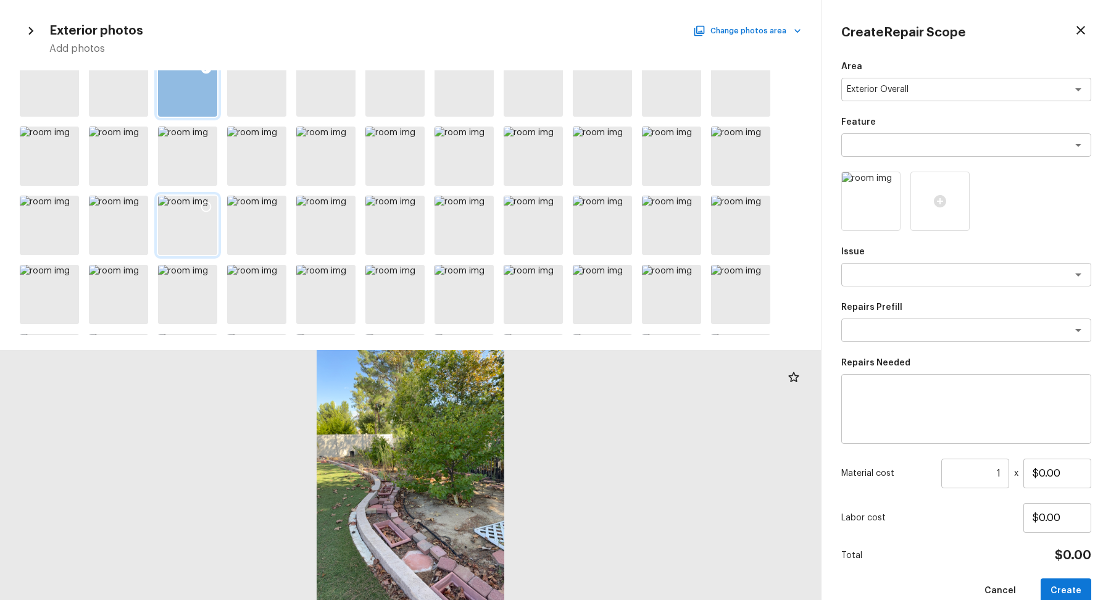
click at [205, 206] on icon at bounding box center [206, 207] width 12 height 12
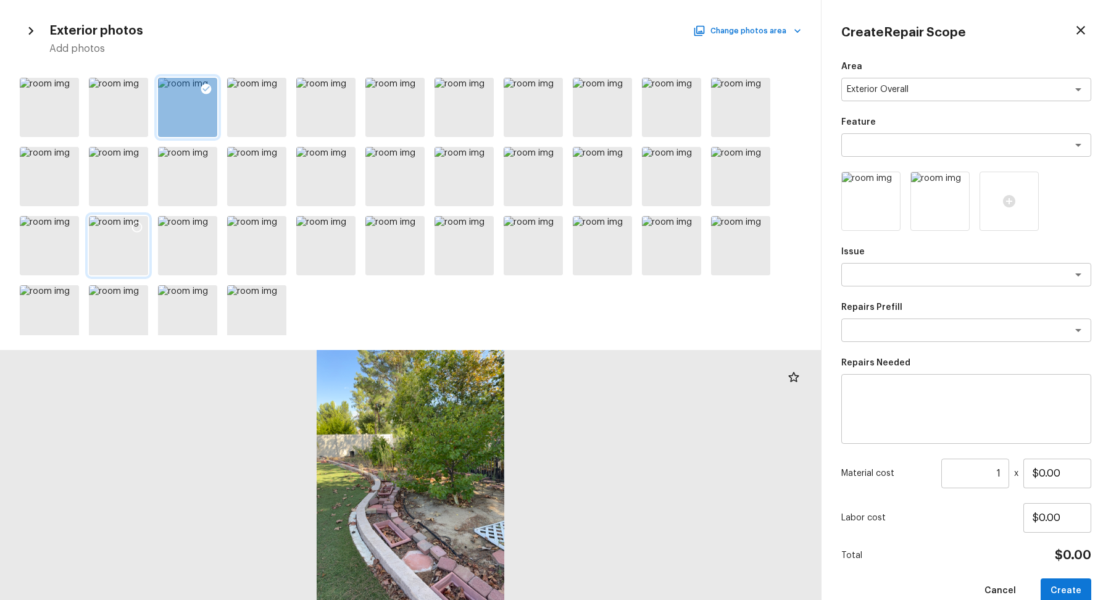
click at [140, 229] on icon at bounding box center [137, 227] width 10 height 10
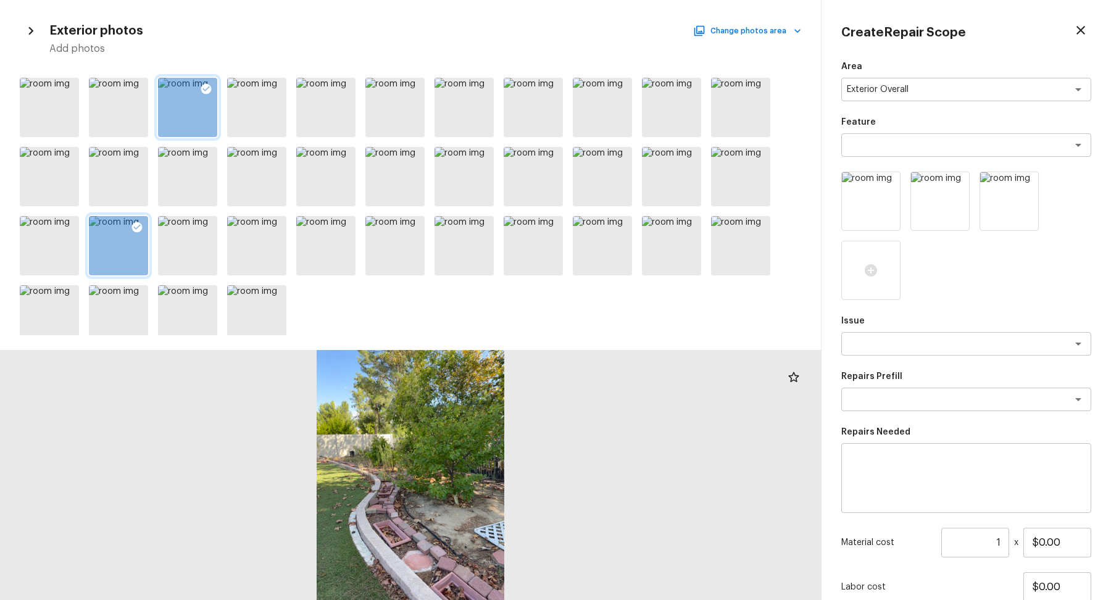
click at [127, 247] on div at bounding box center [118, 245] width 59 height 59
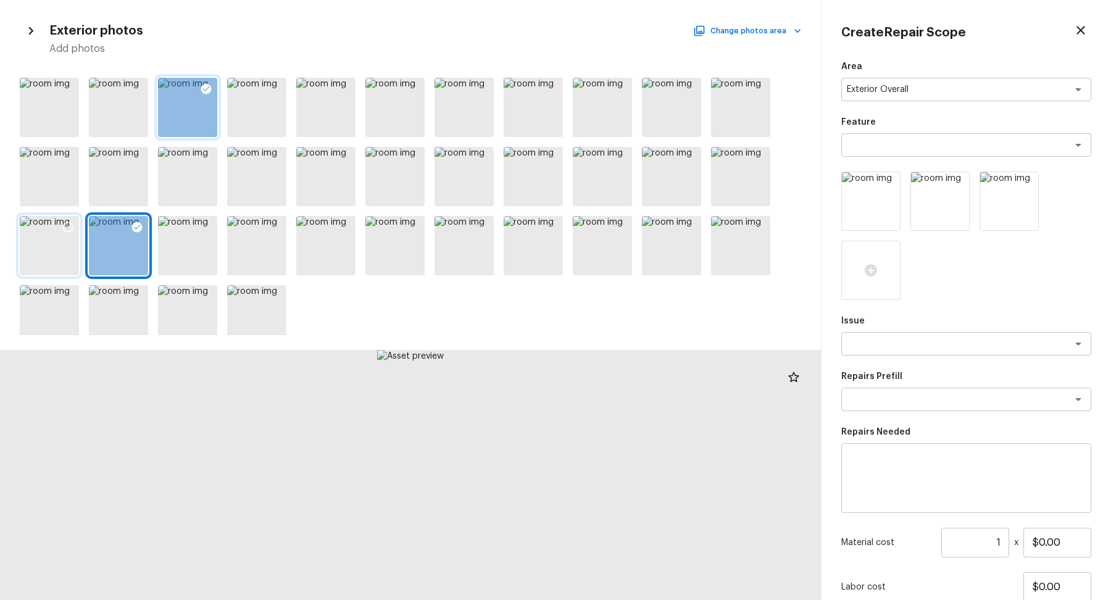
click at [54, 244] on div at bounding box center [49, 245] width 59 height 59
click at [65, 228] on icon at bounding box center [68, 227] width 12 height 12
click at [681, 188] on div at bounding box center [671, 176] width 59 height 59
click at [689, 153] on icon at bounding box center [690, 158] width 10 height 10
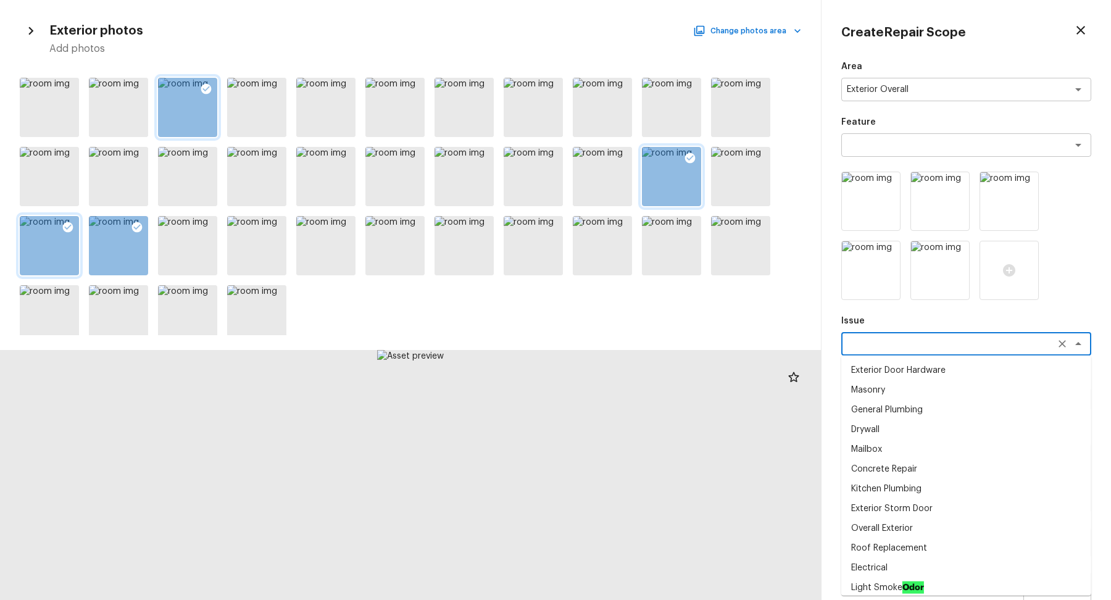
click at [910, 347] on textarea at bounding box center [949, 344] width 204 height 12
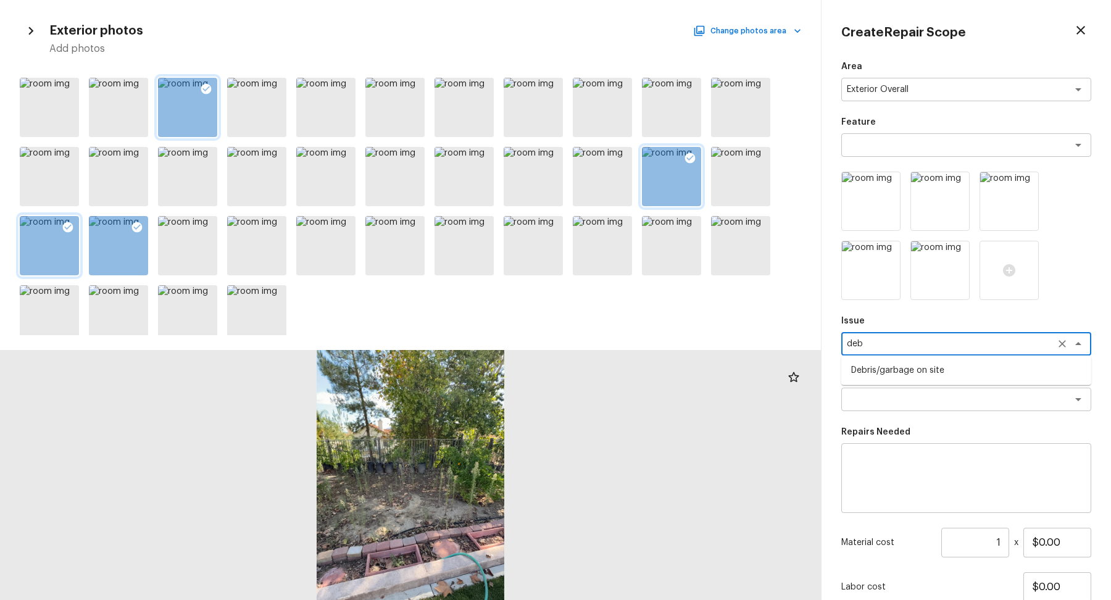
click at [921, 363] on li "Debris/garbage on site" at bounding box center [966, 370] width 250 height 20
type textarea "Debris/garbage on site"
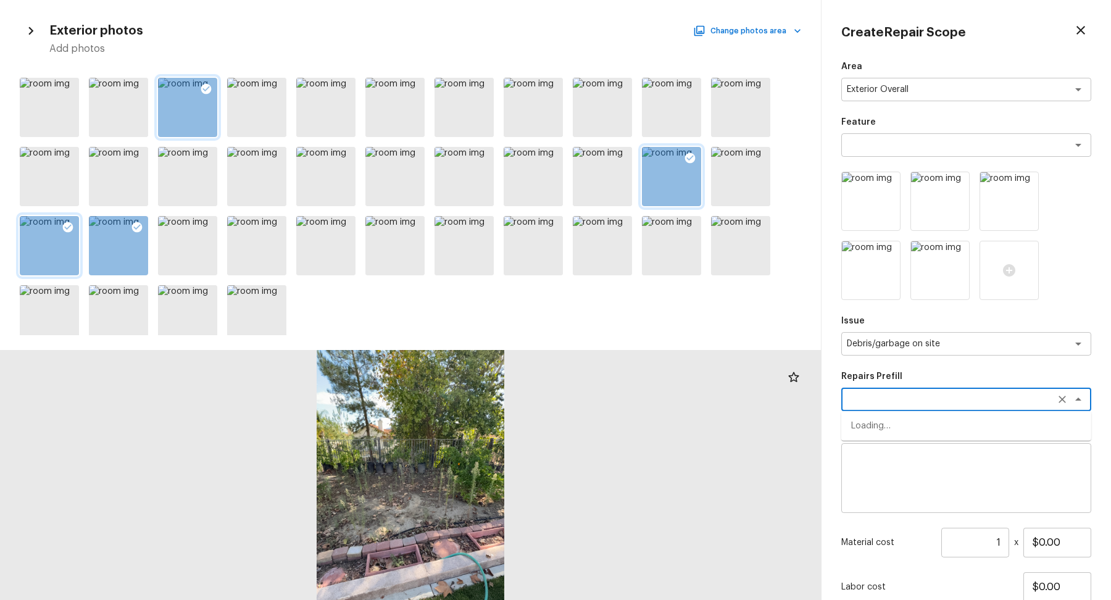
click at [919, 395] on textarea at bounding box center [949, 399] width 204 height 12
click at [947, 431] on li "Remove debris/garbage" at bounding box center [966, 426] width 250 height 20
type textarea "Remove debris/garbage"
type textarea "Remove, haul off, and properly dispose of any debris left by seller to offsite …"
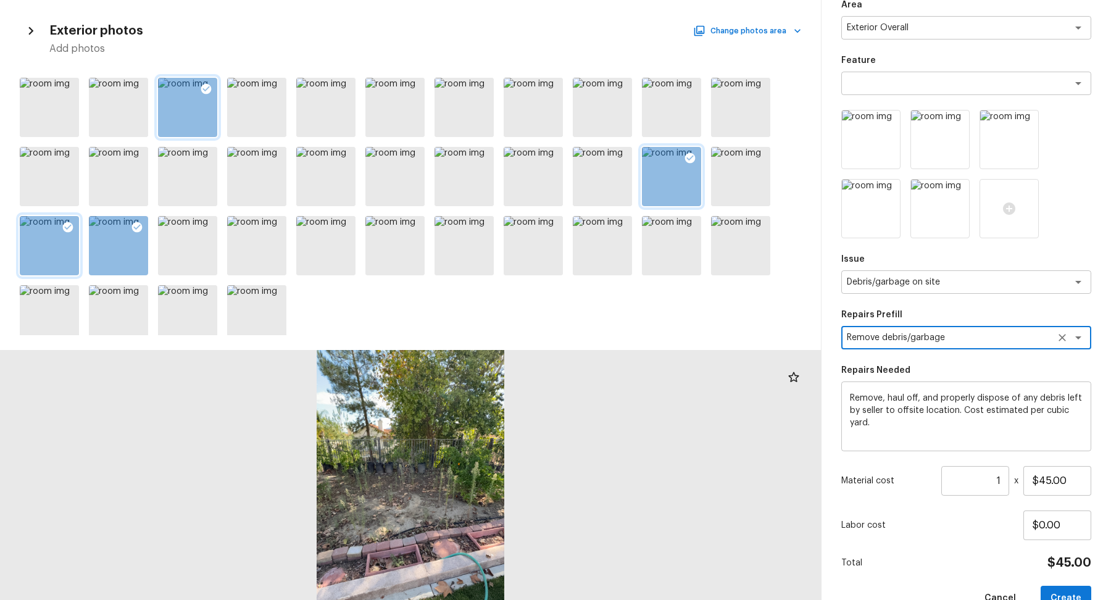
scroll to position [91, 0]
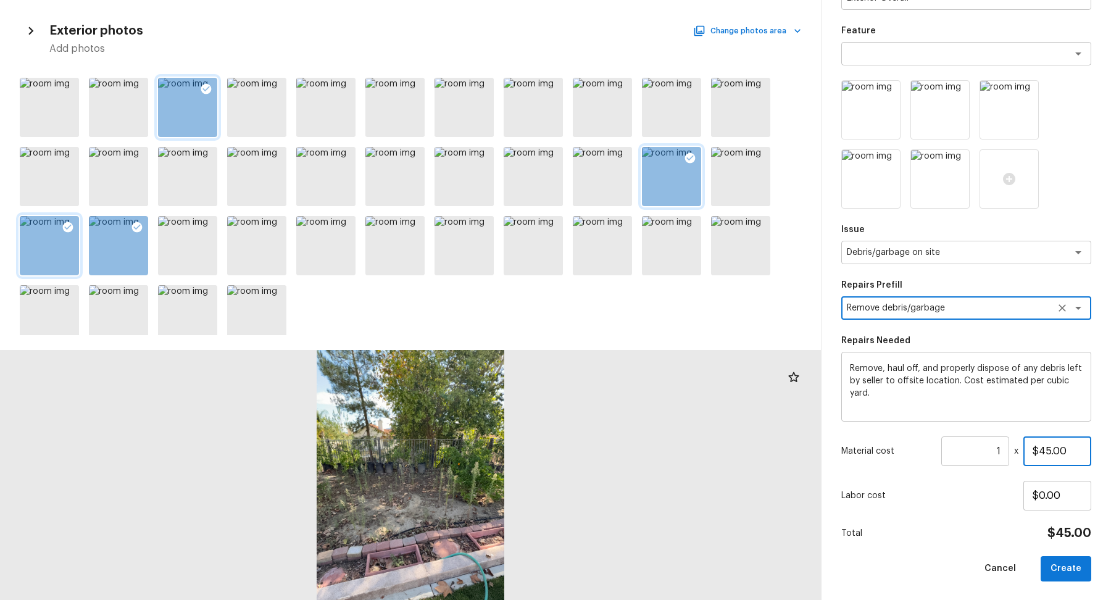
click at [1039, 449] on input "$45.00" at bounding box center [1057, 451] width 68 height 30
type input "$500.00"
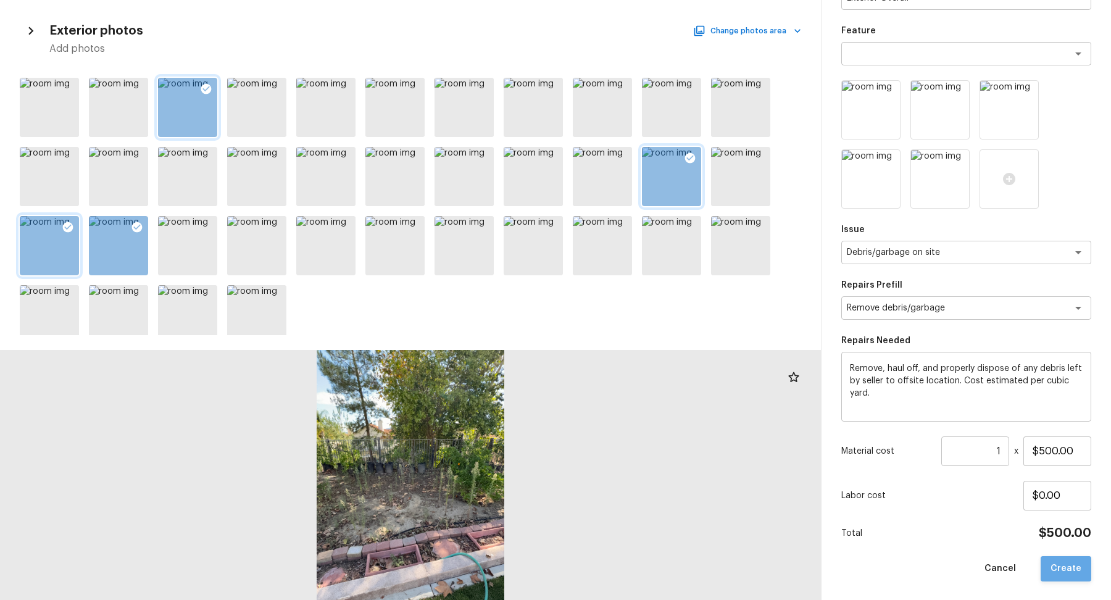
click at [1073, 560] on button "Create" at bounding box center [1065, 568] width 51 height 25
type input "$0.00"
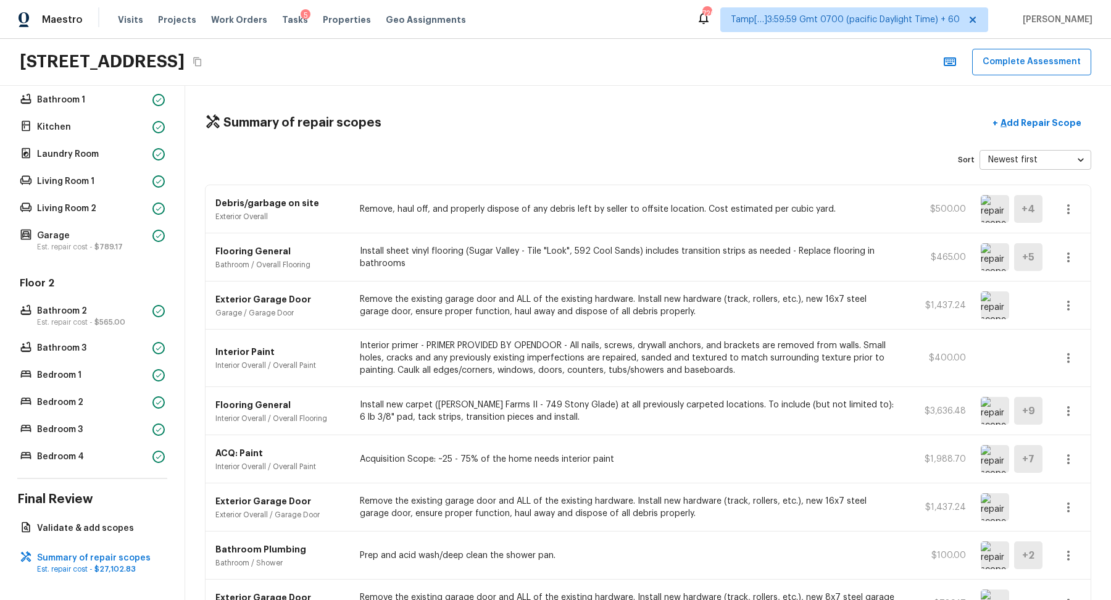
scroll to position [559, 0]
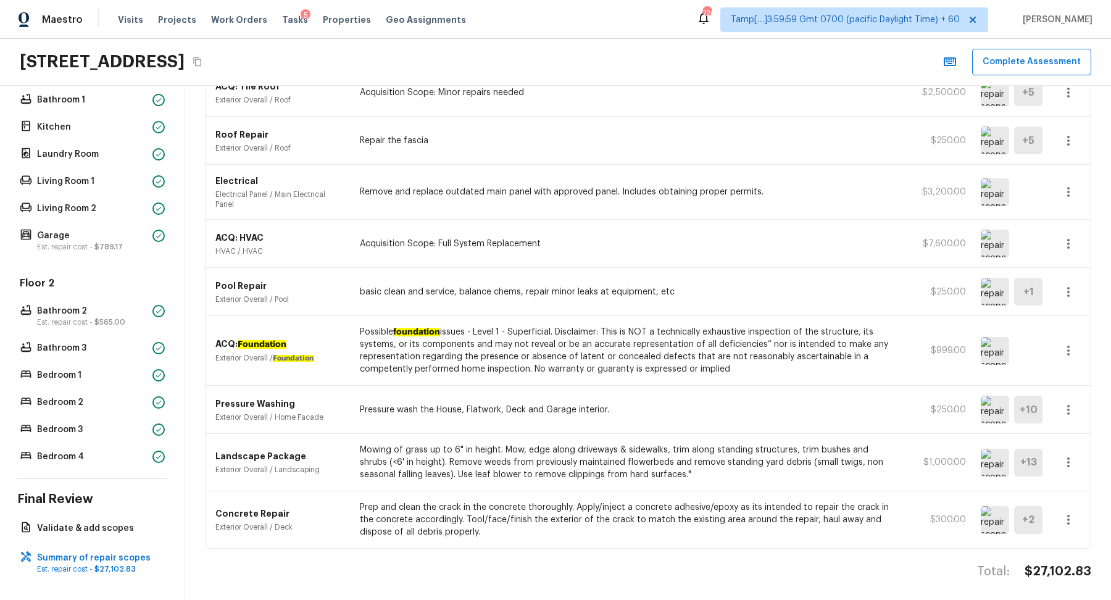
click at [1066, 552] on div "Summary of repair scopes + Add Repair Scope Sort Newest first newestFirst ​ Deb…" at bounding box center [648, 343] width 926 height 514
click at [1066, 563] on h4 "$27,102.83" at bounding box center [1057, 571] width 67 height 16
copy body "$27,102.83"
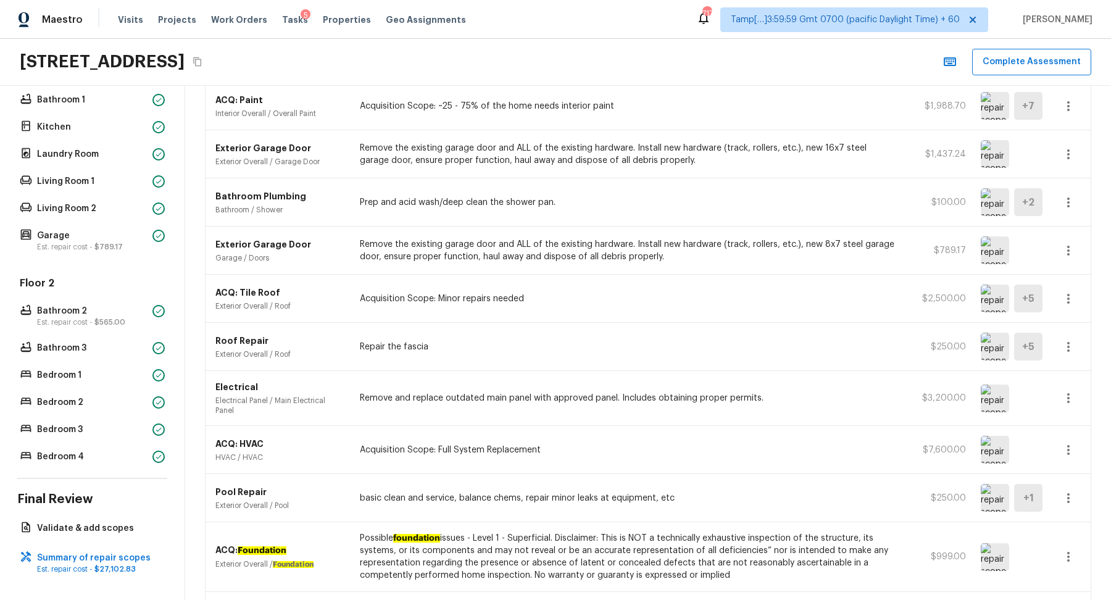
scroll to position [529, 0]
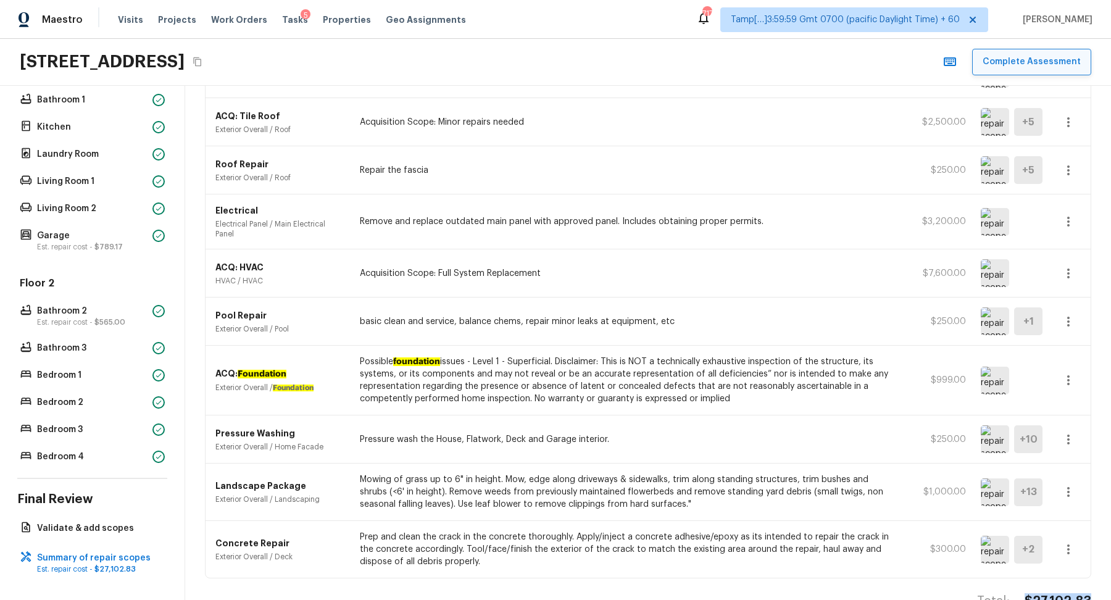
click at [1052, 70] on button "Complete Assessment" at bounding box center [1031, 62] width 119 height 27
